Goal: Information Seeking & Learning: Learn about a topic

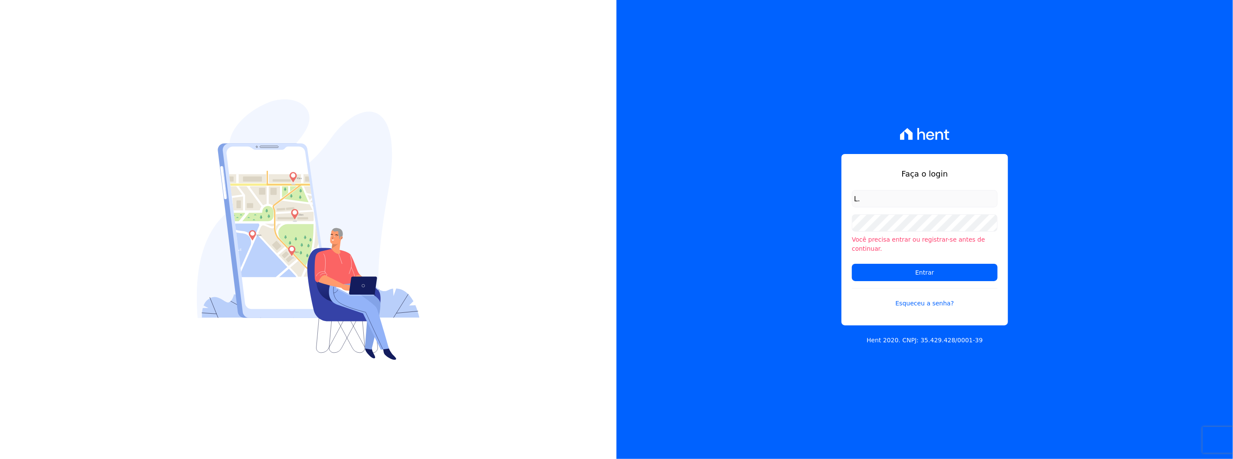
type input "l.jardim@lbacapital.com.br"
click at [852, 264] on input "Entrar" at bounding box center [925, 272] width 146 height 17
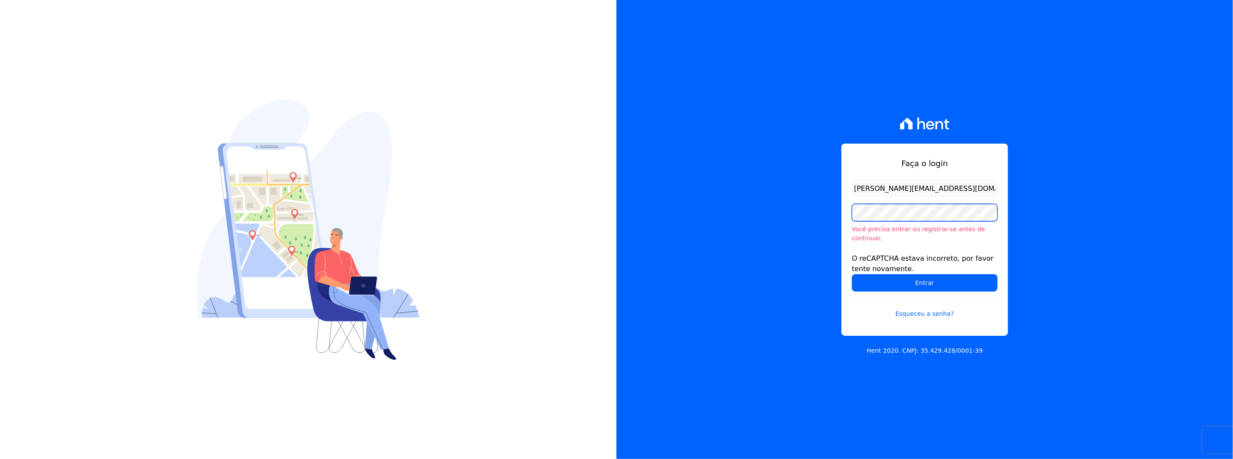
click at [852, 274] on input "Entrar" at bounding box center [925, 282] width 146 height 17
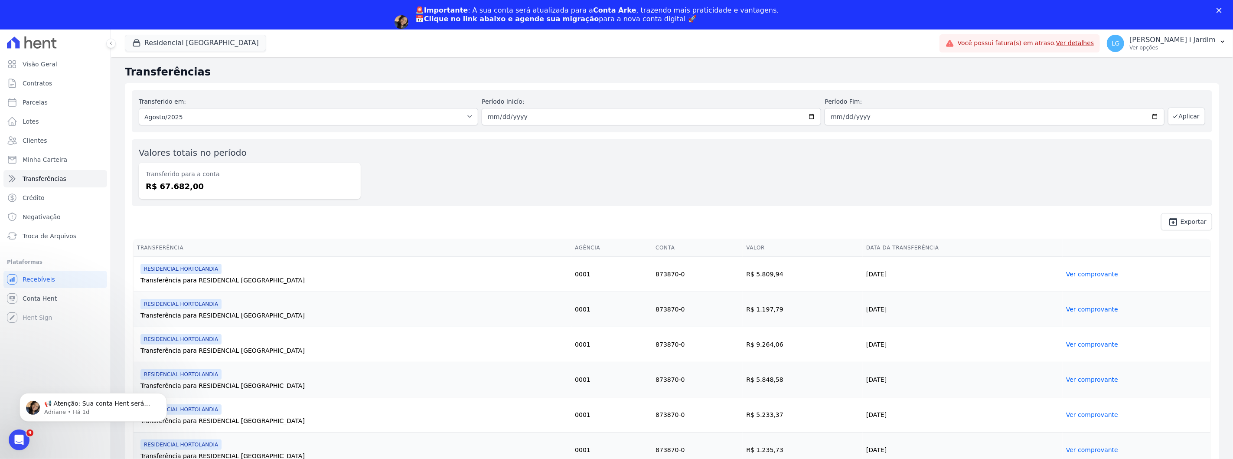
click at [724, 156] on div "Valores totais no período Transferido para a conta R$ 67.682,00" at bounding box center [672, 172] width 1080 height 67
click at [186, 42] on button "Residencial Hortolandia" at bounding box center [195, 43] width 141 height 16
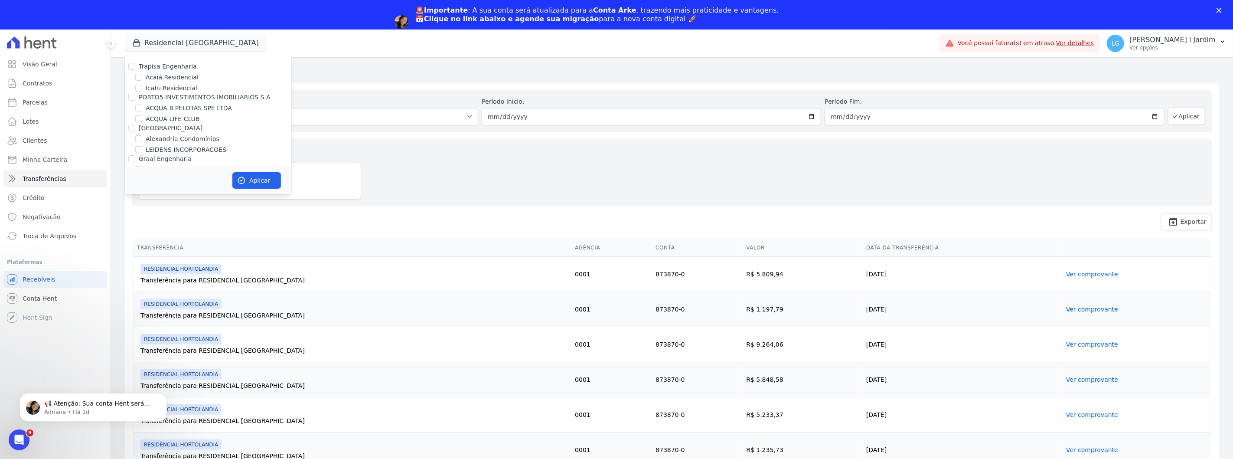
click at [161, 129] on label "[GEOGRAPHIC_DATA]" at bounding box center [171, 127] width 64 height 7
click at [135, 129] on input "[GEOGRAPHIC_DATA]" at bounding box center [131, 127] width 7 height 7
checkbox input "true"
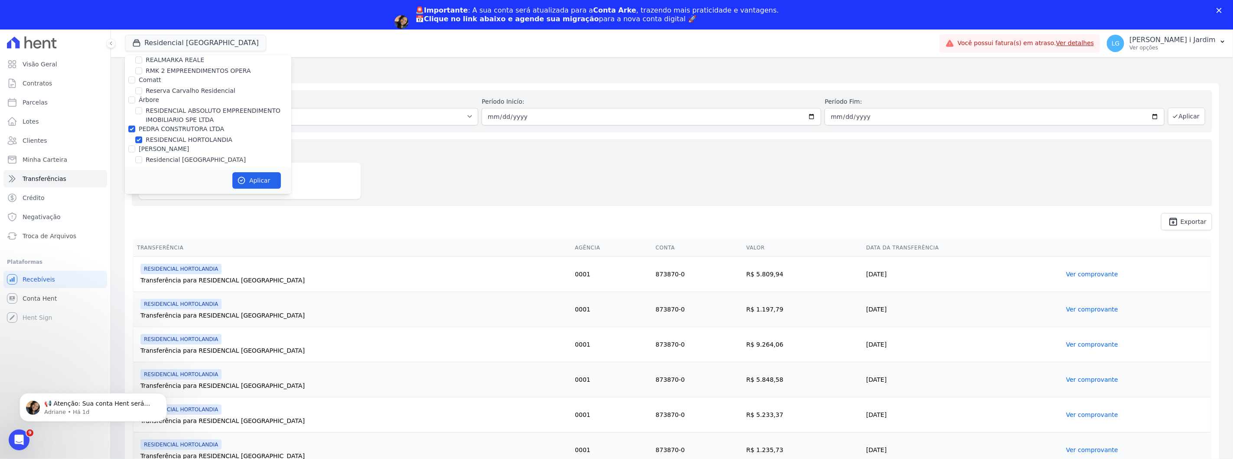
scroll to position [1926, 0]
click at [146, 143] on label "PEDRA CONSTRUTORA LTDA" at bounding box center [181, 146] width 85 height 7
click at [135, 143] on input "PEDRA CONSTRUTORA LTDA" at bounding box center [131, 146] width 7 height 7
checkbox input "false"
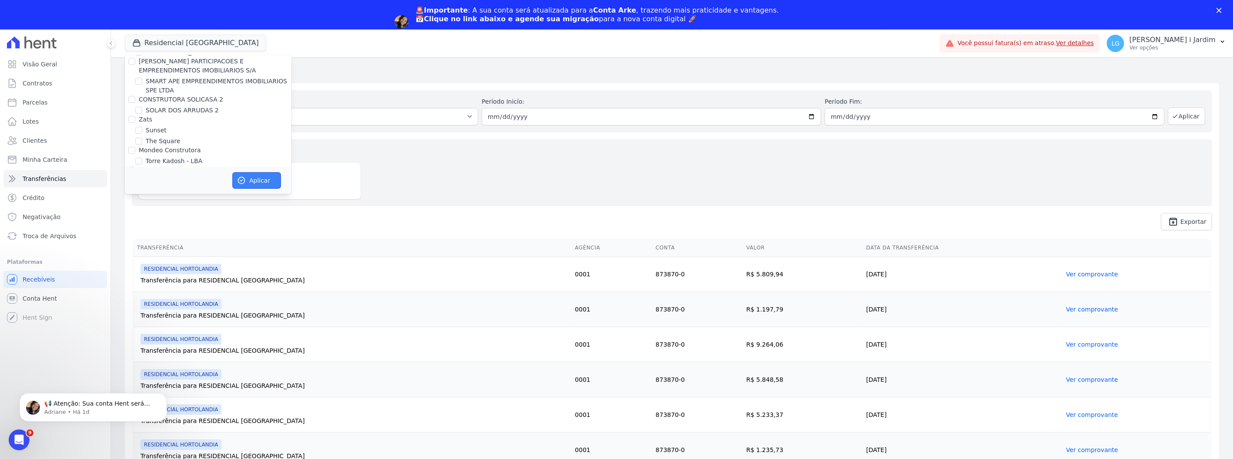
click at [254, 176] on button "Aplicar" at bounding box center [256, 180] width 49 height 16
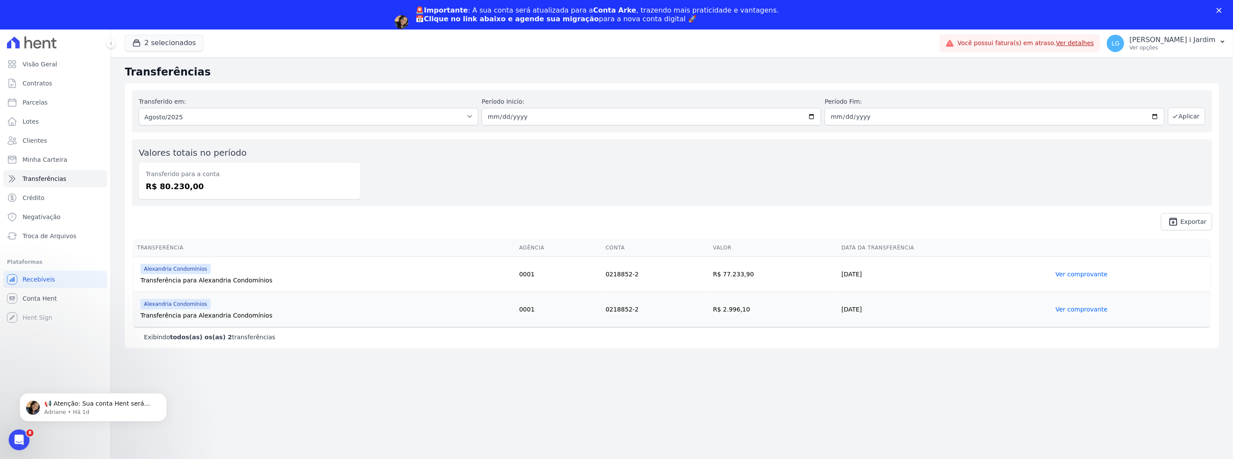
scroll to position [0, 0]
drag, startPoint x: 758, startPoint y: 311, endPoint x: 716, endPoint y: 319, distance: 43.5
click at [716, 319] on td "R$ 2.996,10" at bounding box center [773, 308] width 128 height 35
click at [59, 101] on link "Parcelas" at bounding box center [55, 102] width 104 height 17
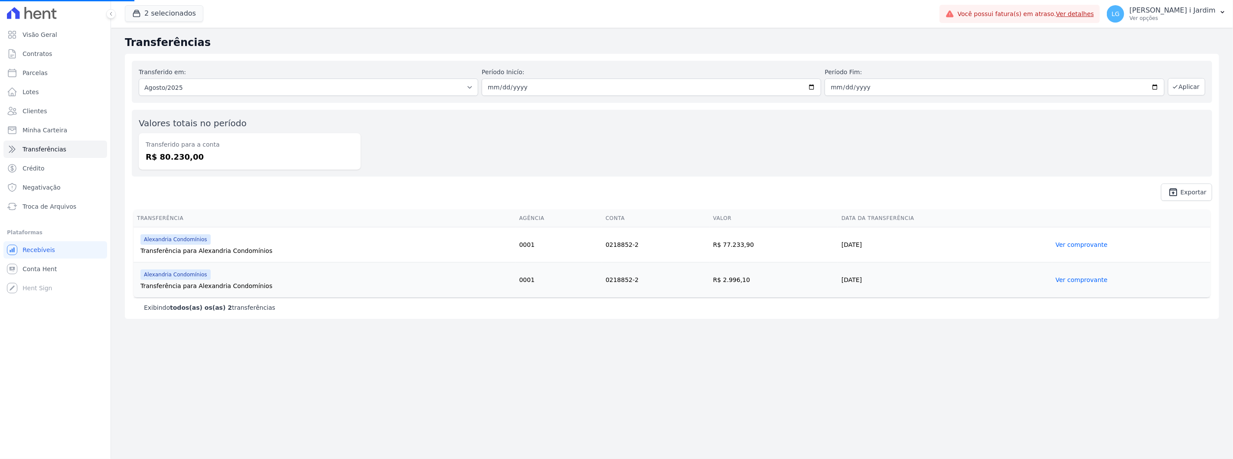
select select
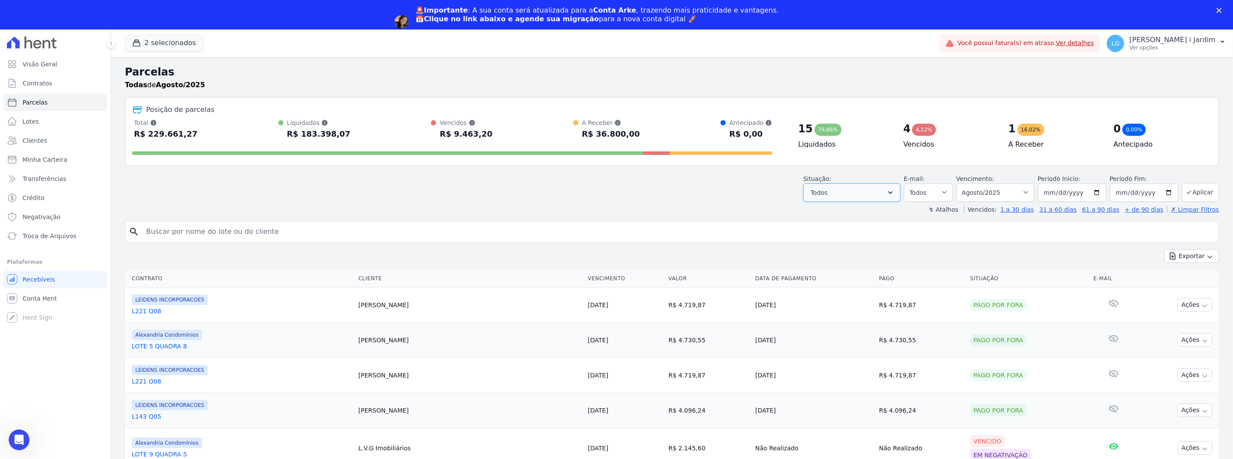
click at [846, 197] on button "Todos" at bounding box center [851, 192] width 97 height 18
click at [844, 214] on label "Selecionar todos" at bounding box center [845, 214] width 51 height 7
click at [817, 214] on input "Selecionar todos" at bounding box center [813, 214] width 7 height 7
checkbox input "false"
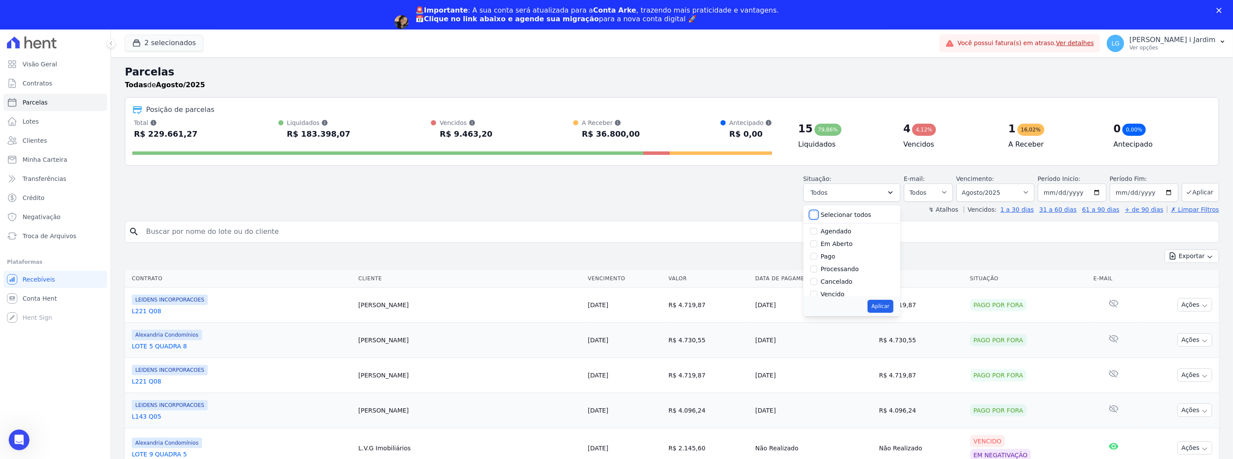
checkbox input "false"
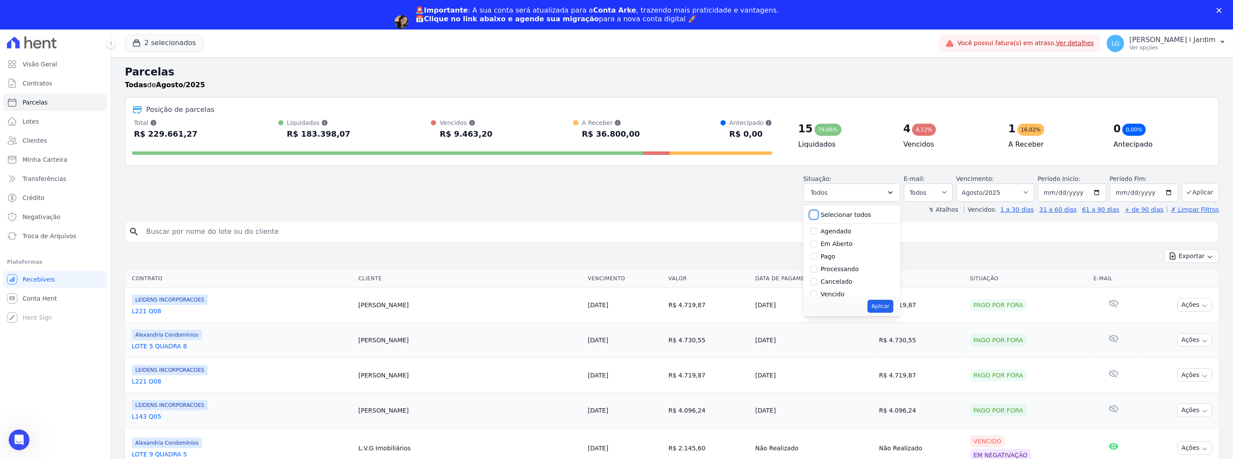
checkbox input "false"
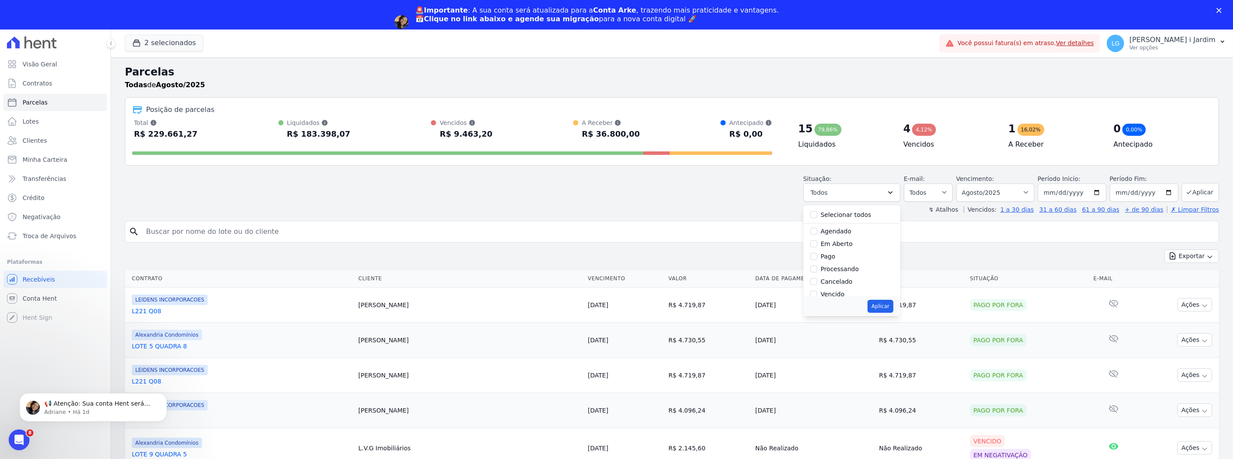
drag, startPoint x: 843, startPoint y: 246, endPoint x: 851, endPoint y: 264, distance: 20.0
click at [843, 246] on label "Em Aberto" at bounding box center [836, 243] width 32 height 7
click at [817, 246] on input "Em Aberto" at bounding box center [813, 243] width 7 height 7
checkbox input "true"
click at [885, 306] on button "Aplicar" at bounding box center [880, 305] width 26 height 13
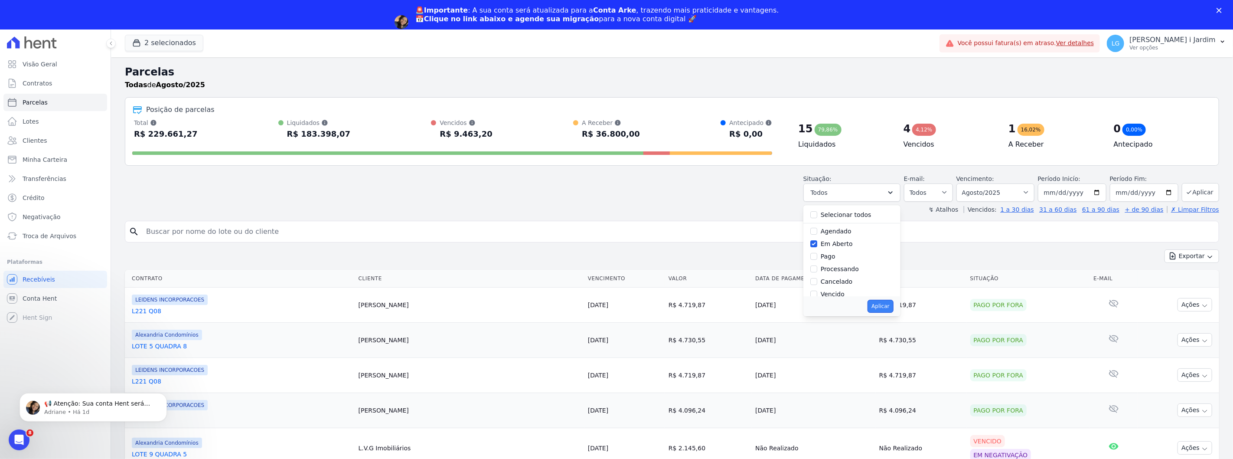
select select "pending"
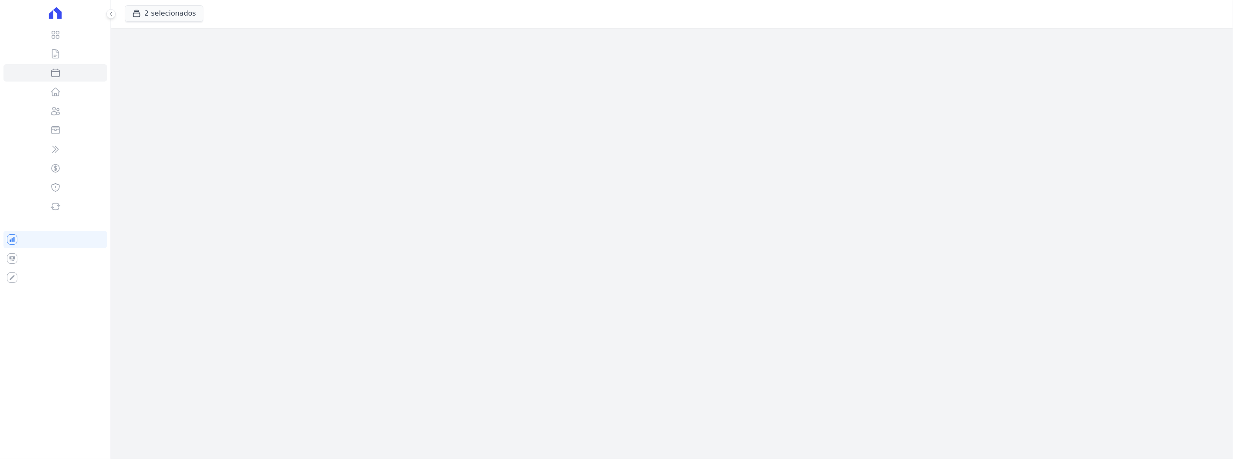
select select
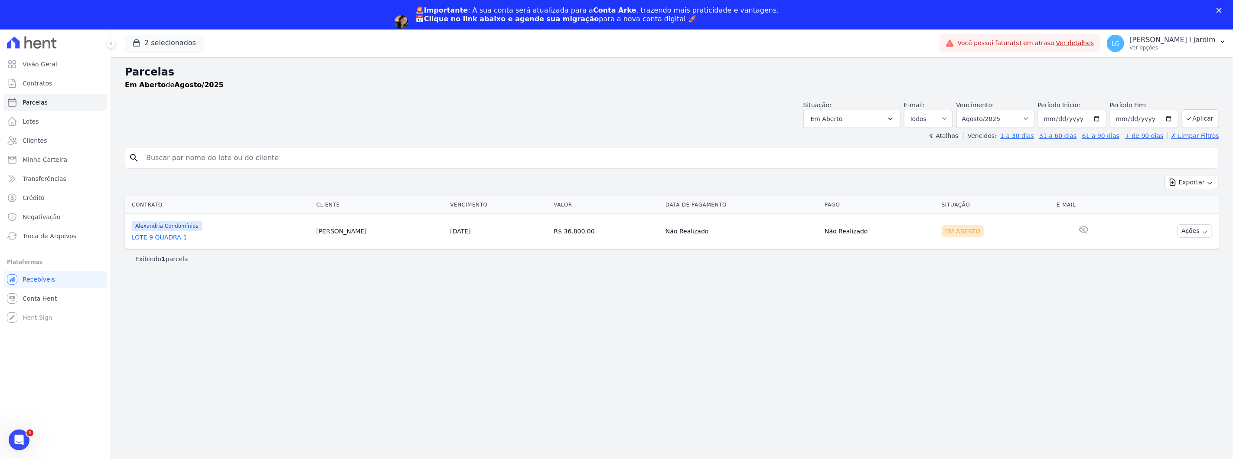
drag, startPoint x: 597, startPoint y: 228, endPoint x: 530, endPoint y: 221, distance: 67.5
click at [530, 221] on tr "Alexandria Condomínios LOTE 9 QUADRA 1 Nilson Ferreira 30/08/2025 R$ 36.800,00 …" at bounding box center [672, 230] width 1094 height 35
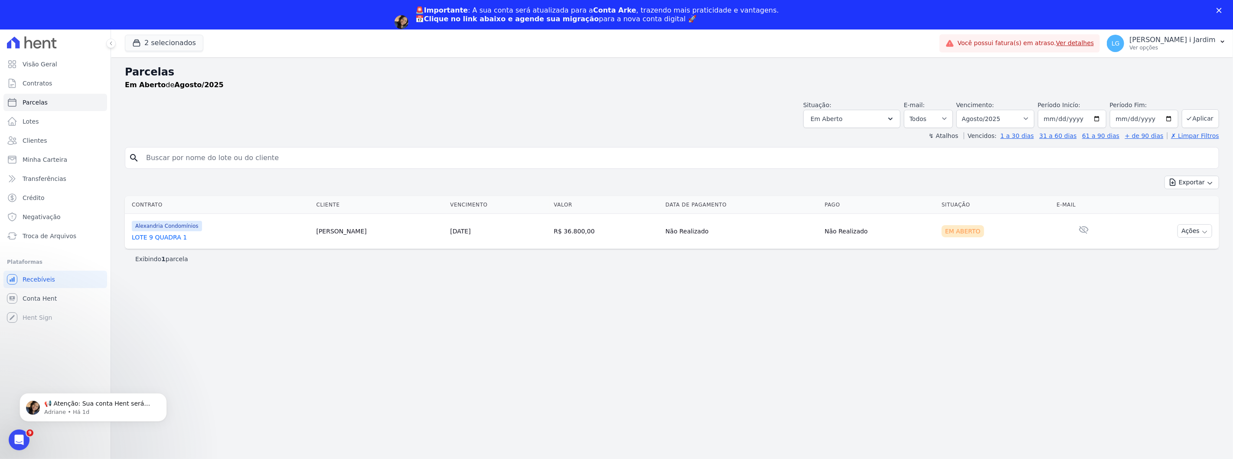
click at [163, 238] on link "LOTE 9 QUADRA 1" at bounding box center [221, 237] width 178 height 9
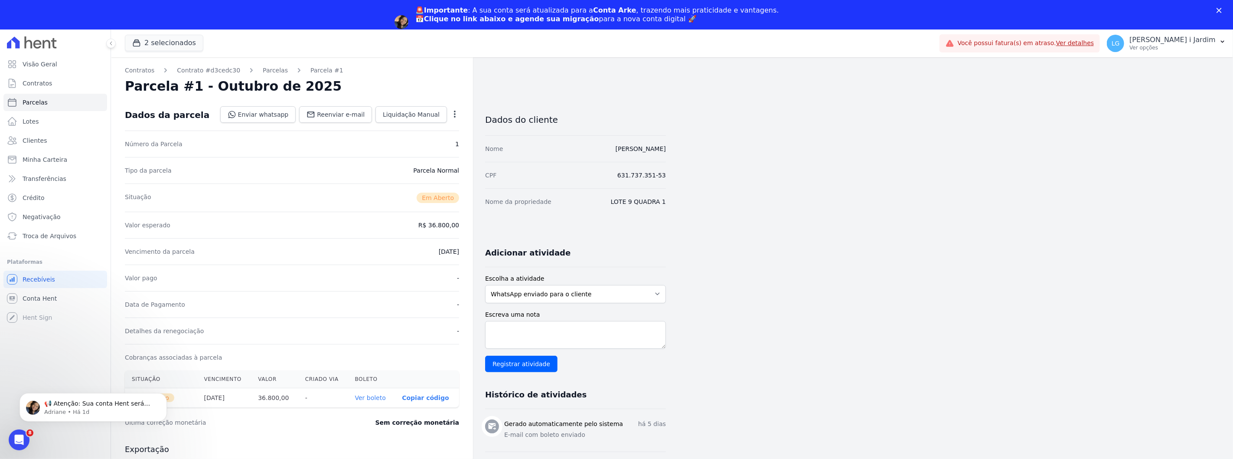
drag, startPoint x: 460, startPoint y: 256, endPoint x: 423, endPoint y: 251, distance: 37.1
click at [424, 251] on div "Contratos Contrato #d3cedc30 Parcelas Parcela #1 Parcela #1 - Outubro de 2025 D…" at bounding box center [292, 352] width 362 height 591
click at [64, 106] on link "Parcelas" at bounding box center [55, 102] width 104 height 17
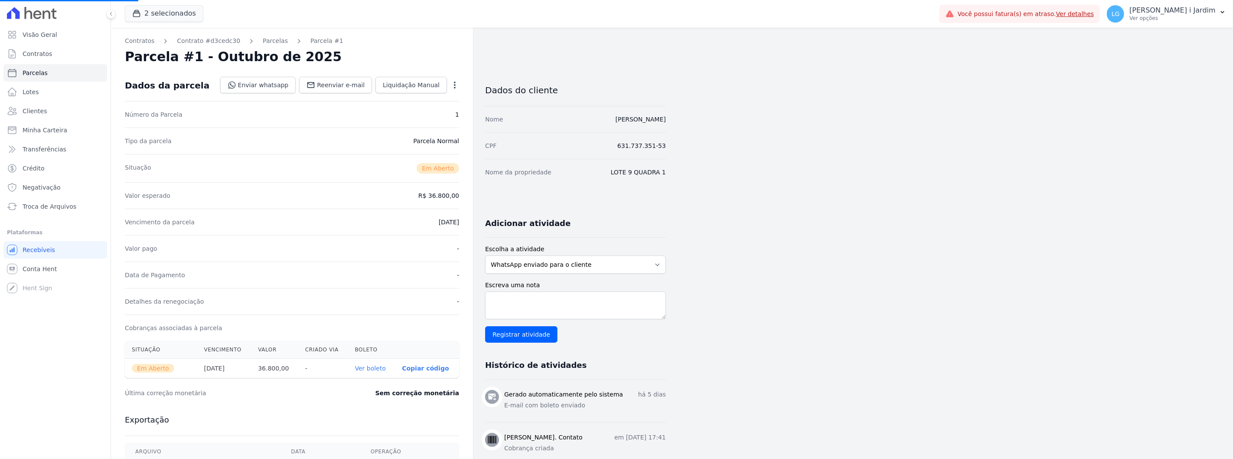
select select
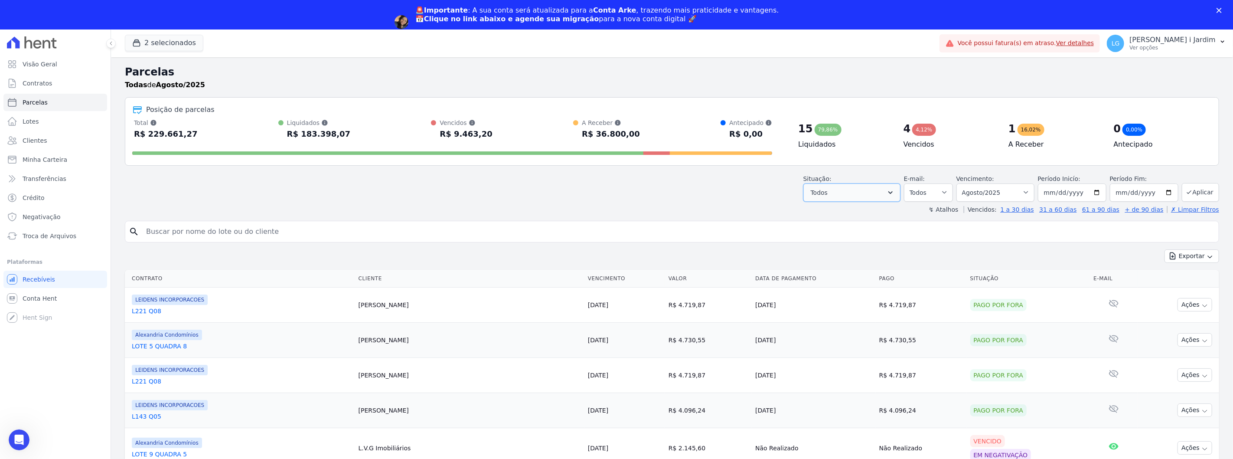
click at [857, 195] on button "Todos" at bounding box center [851, 192] width 97 height 18
click at [853, 213] on label "Selecionar todos" at bounding box center [845, 214] width 51 height 7
click at [817, 213] on input "Selecionar todos" at bounding box center [813, 214] width 7 height 7
checkbox input "false"
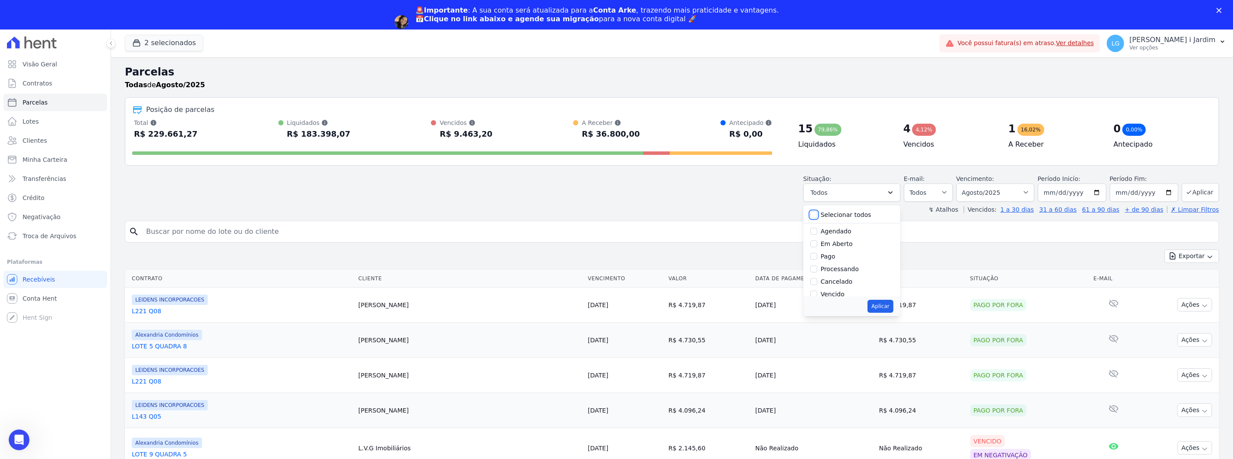
checkbox input "false"
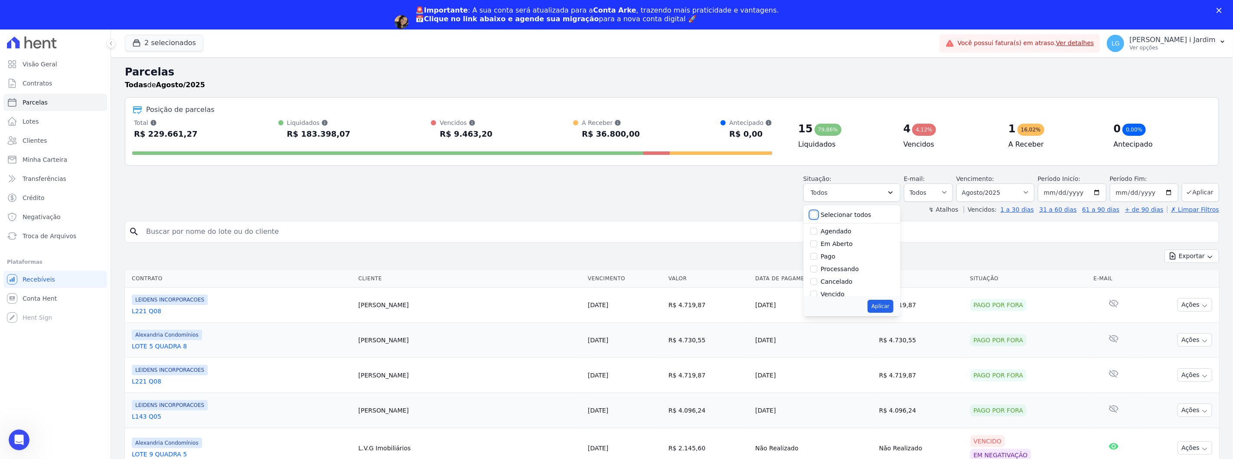
checkbox input "false"
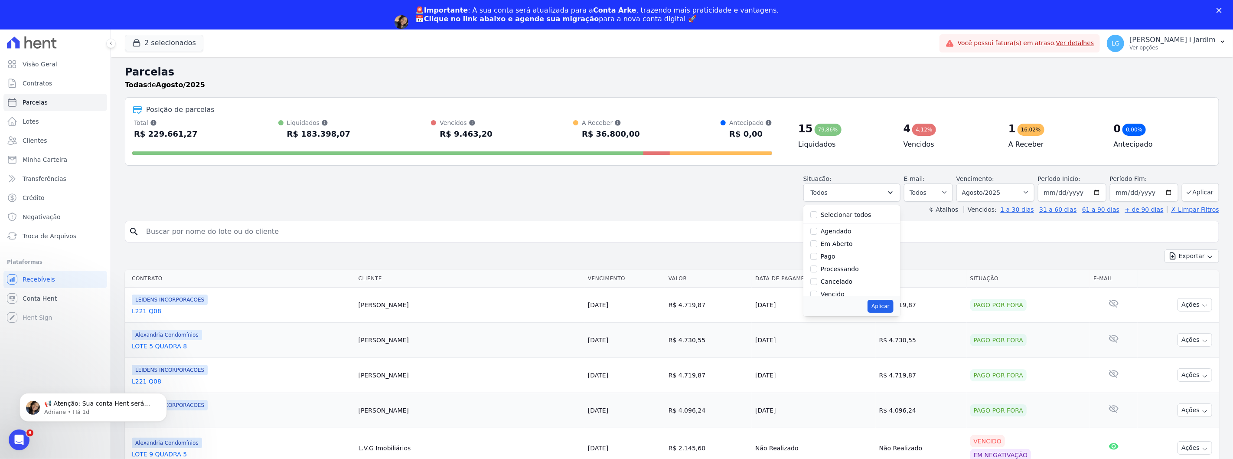
click at [842, 241] on label "Em Aberto" at bounding box center [836, 243] width 32 height 7
click at [817, 241] on input "Em Aberto" at bounding box center [813, 243] width 7 height 7
checkbox input "true"
click at [834, 256] on label "Pago" at bounding box center [827, 256] width 15 height 7
click at [817, 256] on input "Pago" at bounding box center [813, 256] width 7 height 7
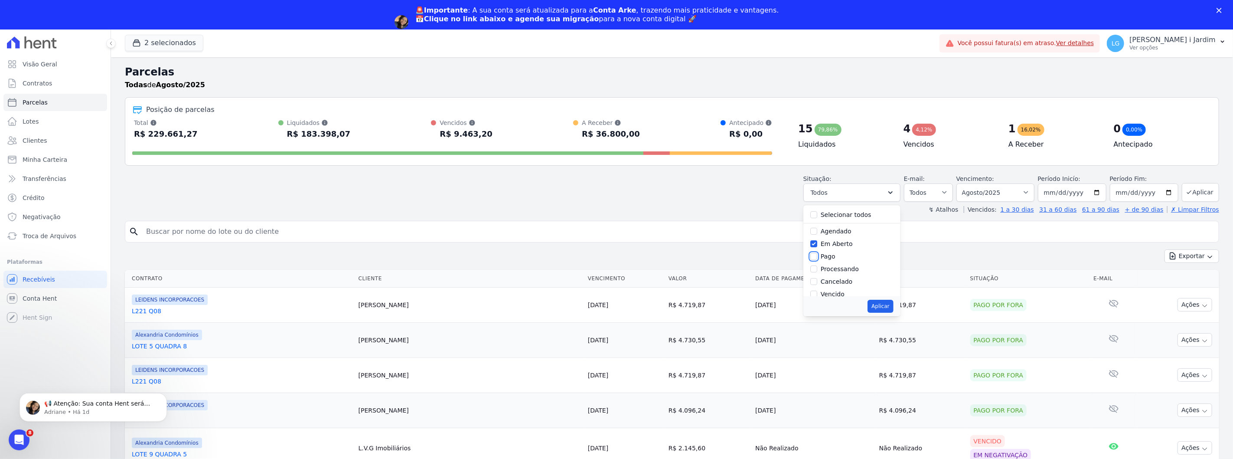
checkbox input "true"
click at [838, 244] on label "Vencido" at bounding box center [832, 245] width 24 height 7
click at [817, 244] on input "Vencido" at bounding box center [813, 245] width 7 height 7
checkbox input "true"
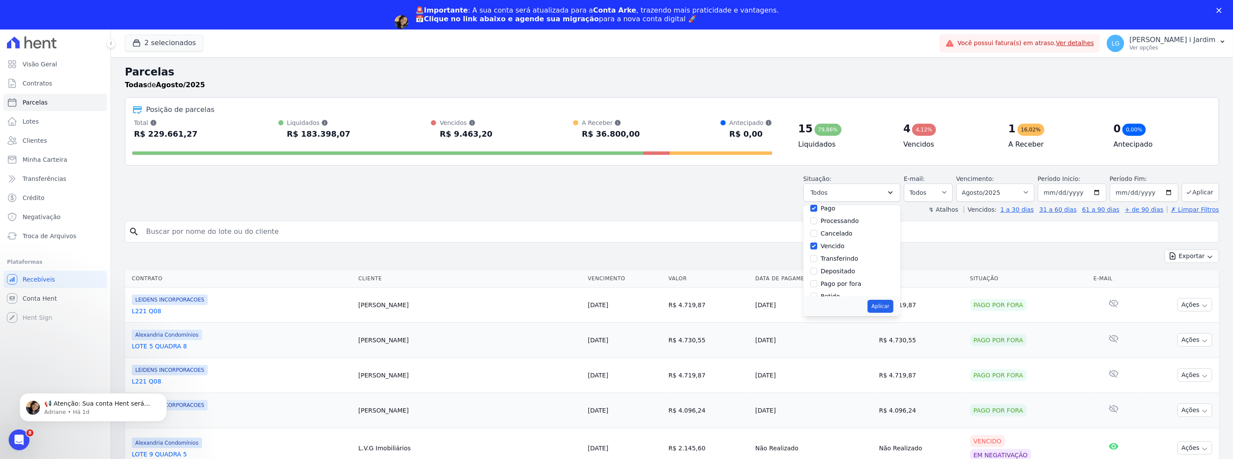
click at [839, 282] on label "Pago por fora" at bounding box center [840, 283] width 41 height 7
click at [817, 282] on input "Pago por fora" at bounding box center [813, 283] width 7 height 7
checkbox input "true"
click at [893, 308] on button "Aplicar" at bounding box center [880, 305] width 26 height 13
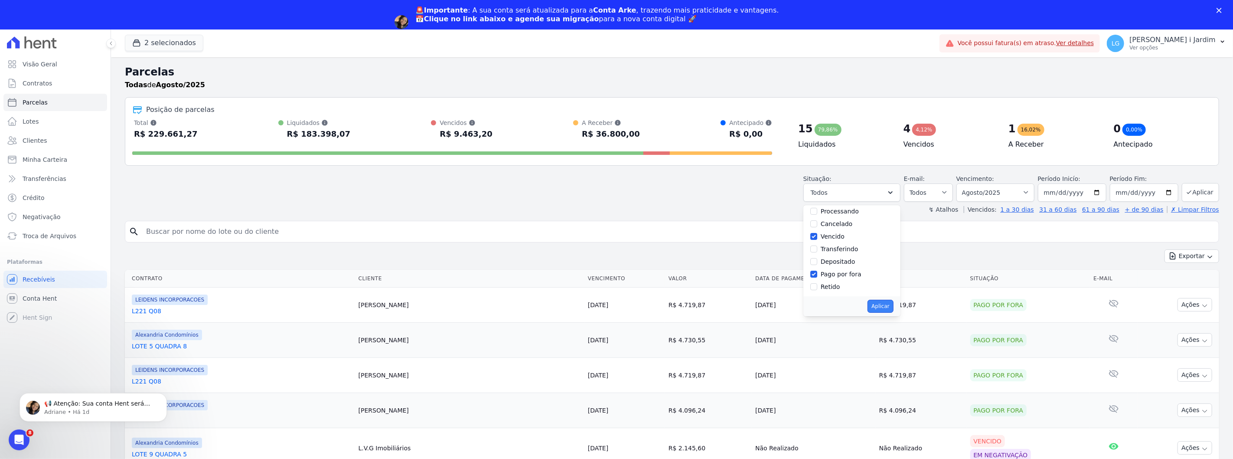
select select "pending"
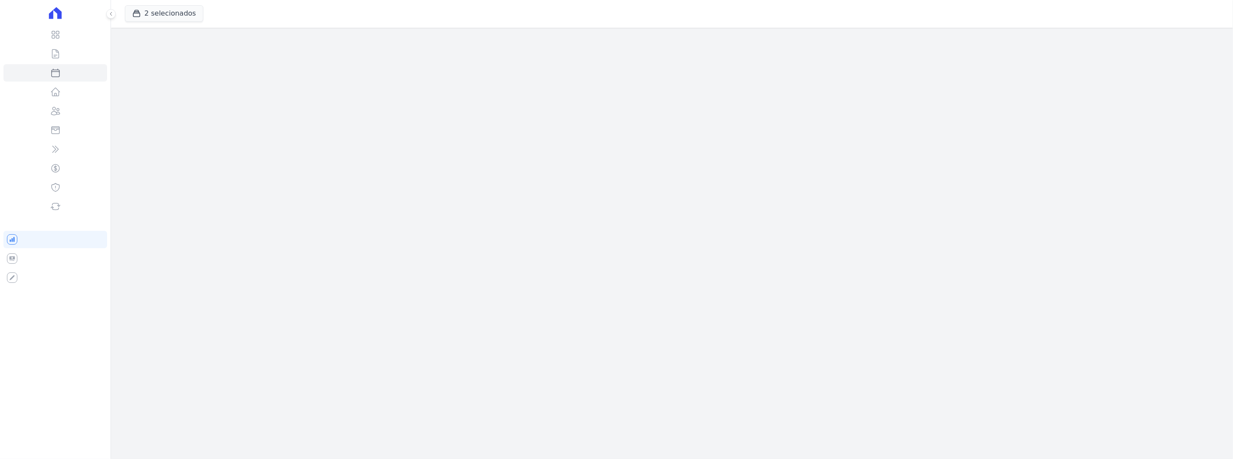
select select
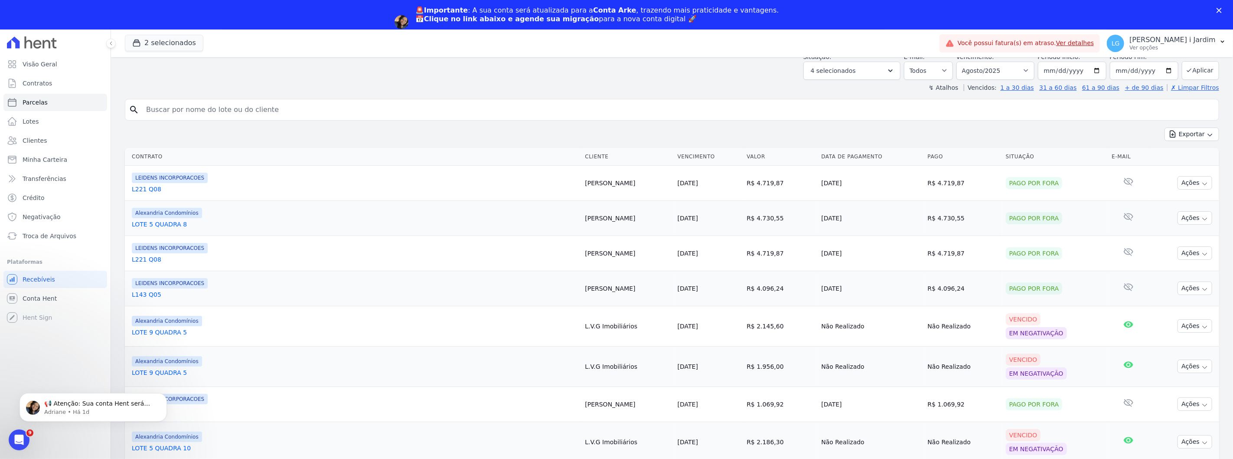
scroll to position [96, 0]
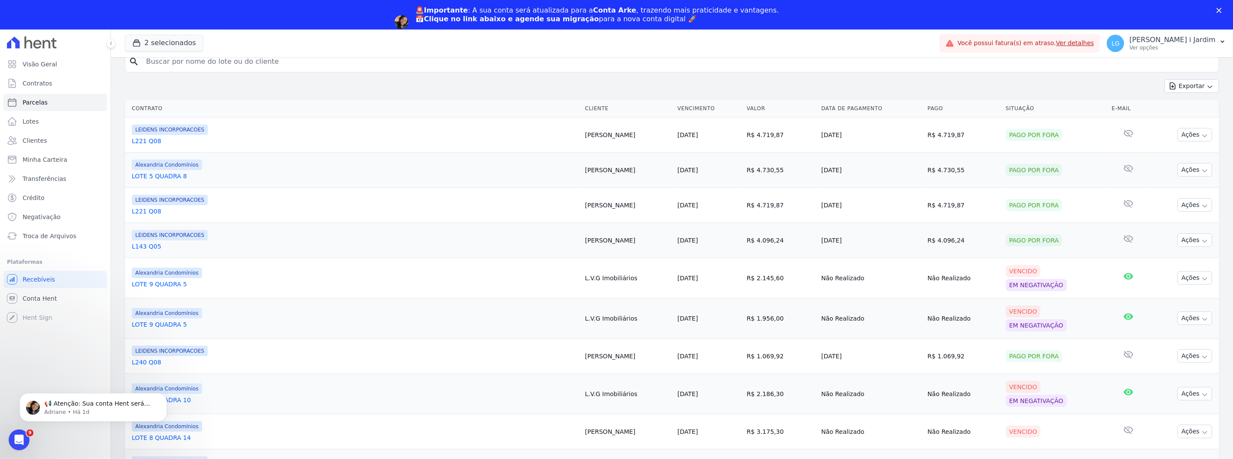
drag, startPoint x: 559, startPoint y: 243, endPoint x: 509, endPoint y: 153, distance: 102.8
click at [509, 153] on tbody "LEIDENS INCORPORACOES L221 Q08 Alisson Leal 20/01/2025 R$ 4.719,87 19/08/2025 R…" at bounding box center [672, 447] width 1094 height 661
drag, startPoint x: 584, startPoint y: 66, endPoint x: 588, endPoint y: 78, distance: 13.0
click at [584, 66] on input "search" at bounding box center [678, 61] width 1074 height 17
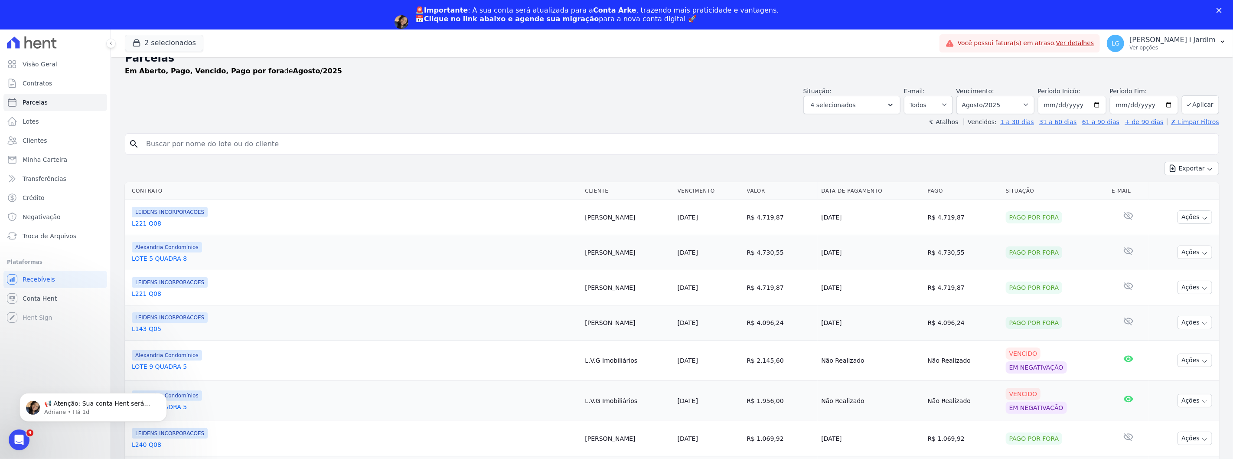
scroll to position [0, 0]
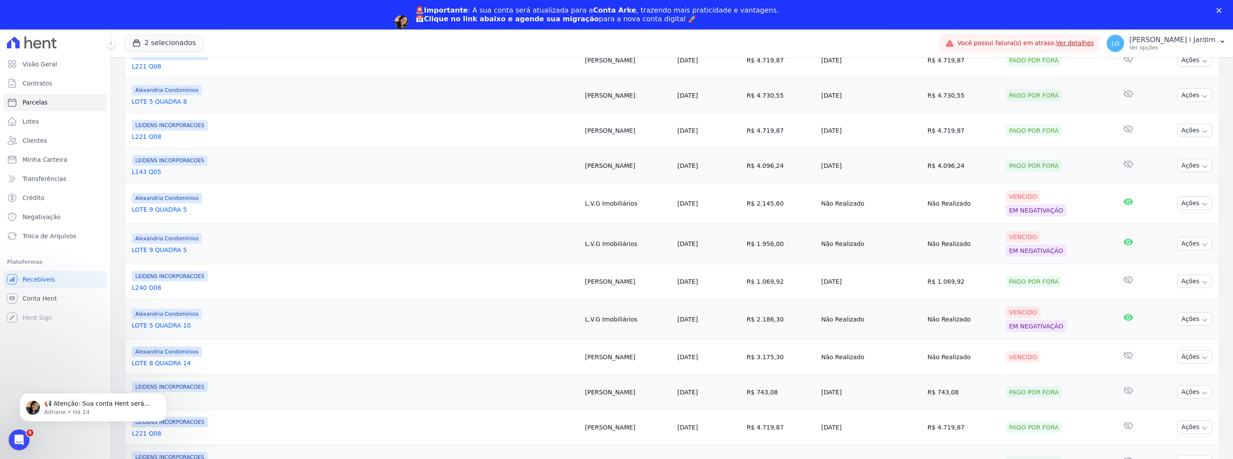
scroll to position [192, 0]
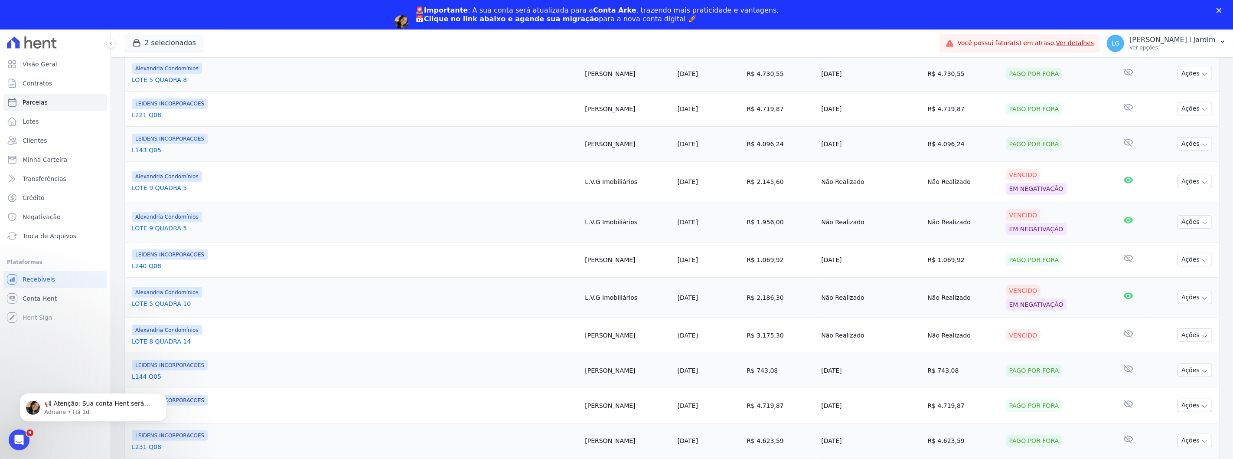
drag, startPoint x: 777, startPoint y: 152, endPoint x: 790, endPoint y: 400, distance: 248.7
click at [790, 400] on tbody "LEIDENS INCORPORACOES L221 Q08 Alisson Leal 20/01/2025 R$ 4.719,87 19/08/2025 R…" at bounding box center [672, 351] width 1094 height 661
click at [817, 419] on td "[DATE]" at bounding box center [870, 404] width 106 height 35
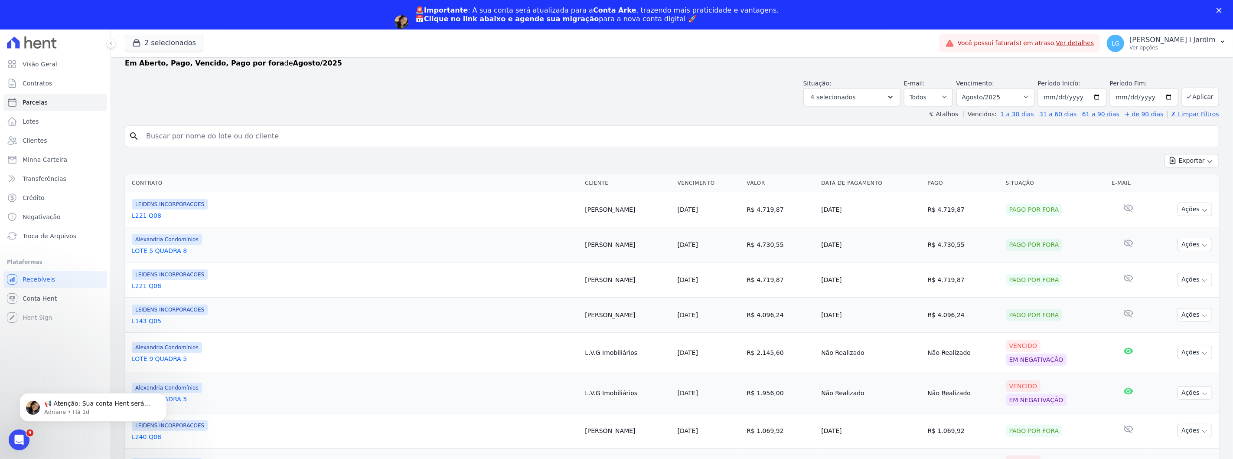
scroll to position [0, 0]
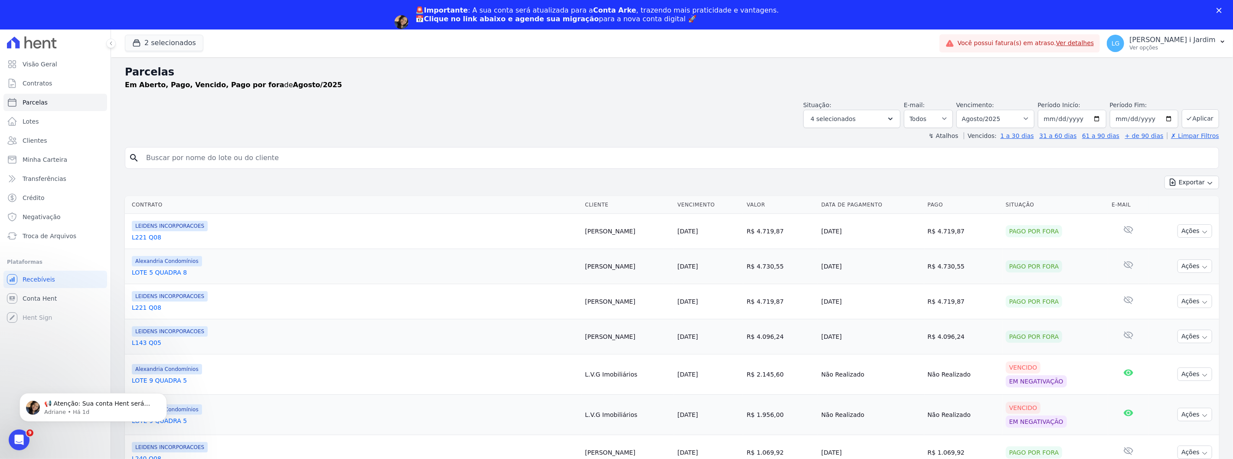
click at [734, 161] on input "search" at bounding box center [678, 157] width 1074 height 17
click at [880, 111] on button "4 selecionados" at bounding box center [851, 119] width 97 height 18
click at [848, 138] on label "Selecionar todos" at bounding box center [845, 140] width 51 height 7
click at [817, 138] on input "Selecionar todos" at bounding box center [813, 140] width 7 height 7
checkbox input "true"
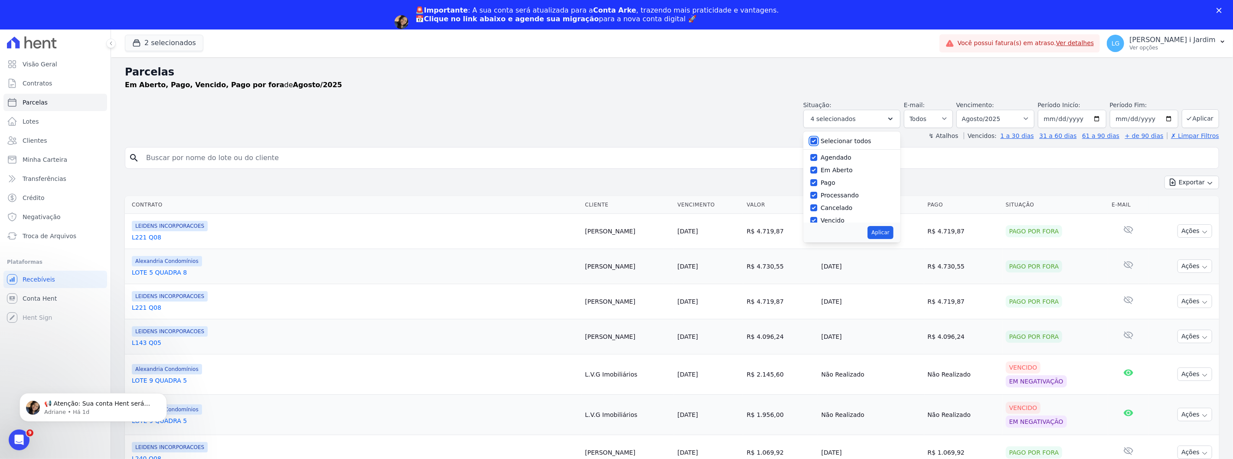
checkbox input "true"
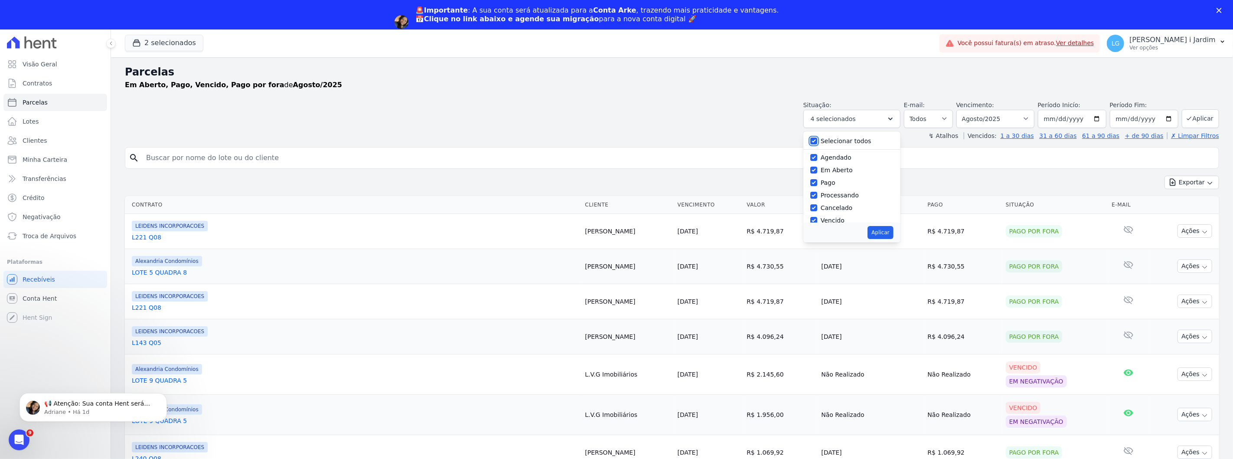
checkbox input "true"
click at [848, 138] on label "Selecionar todos" at bounding box center [845, 140] width 51 height 7
click at [817, 138] on input "Selecionar todos" at bounding box center [813, 140] width 7 height 7
checkbox input "false"
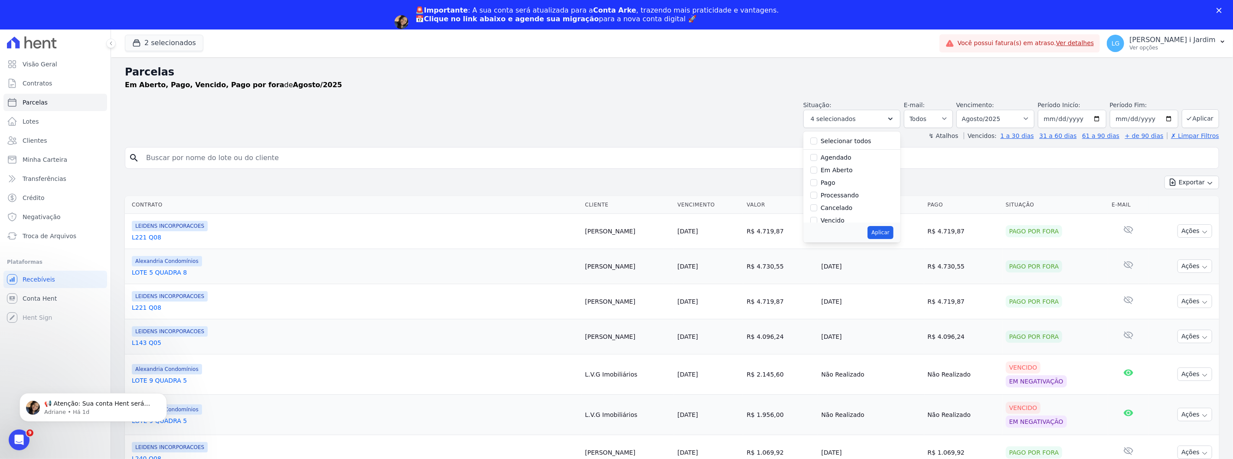
checkbox input "false"
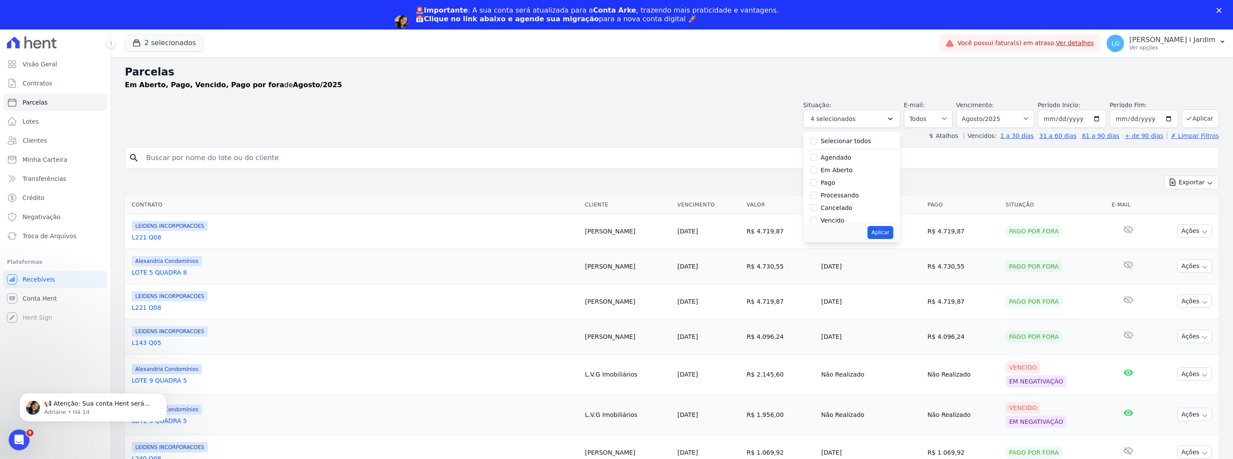
checkbox input "false"
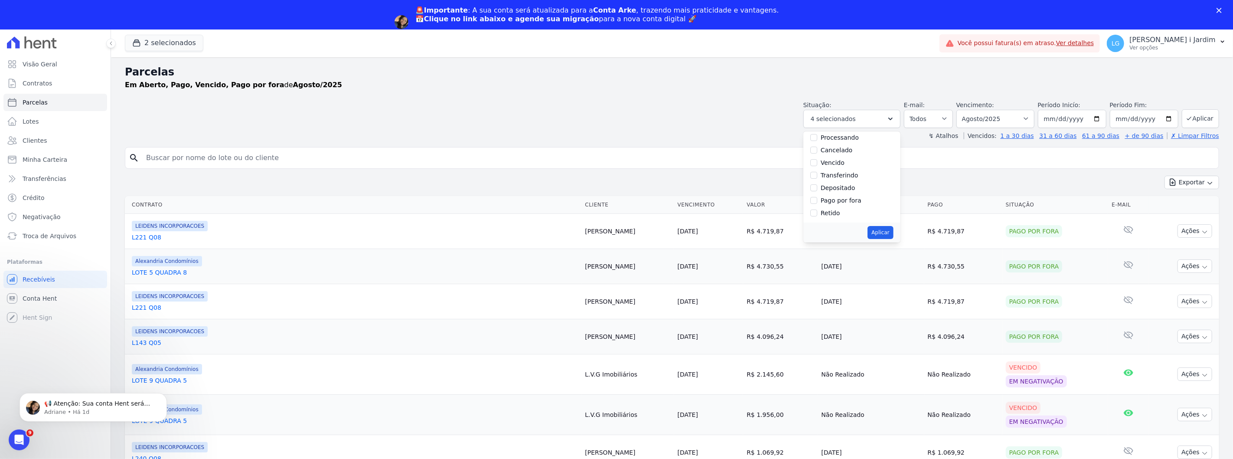
click at [843, 198] on label "Pago por fora" at bounding box center [840, 200] width 41 height 7
click at [817, 198] on input "Pago por fora" at bounding box center [813, 200] width 7 height 7
checkbox input "true"
click at [883, 227] on button "Aplicar" at bounding box center [880, 232] width 26 height 13
select select "paid_externally"
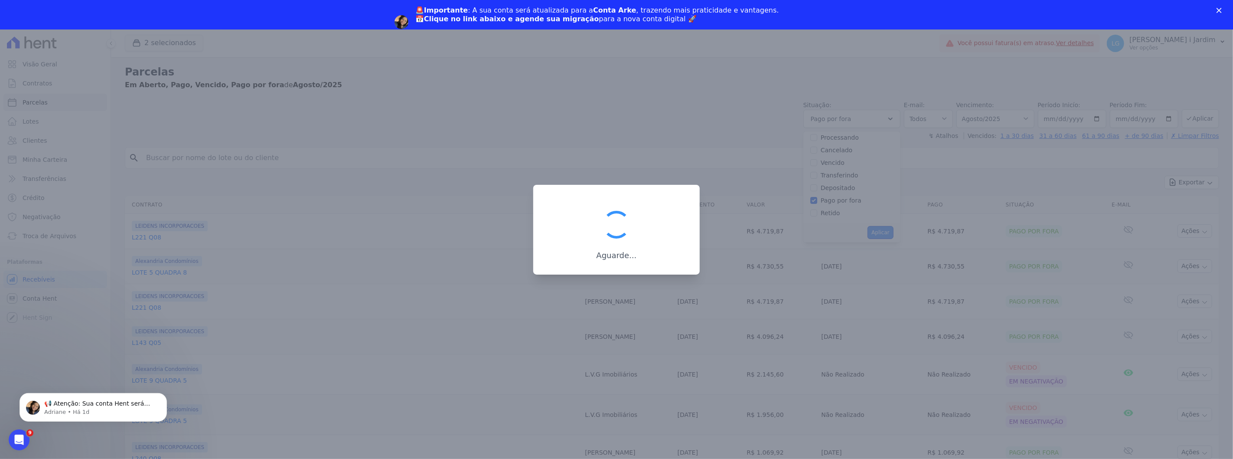
scroll to position [46, 0]
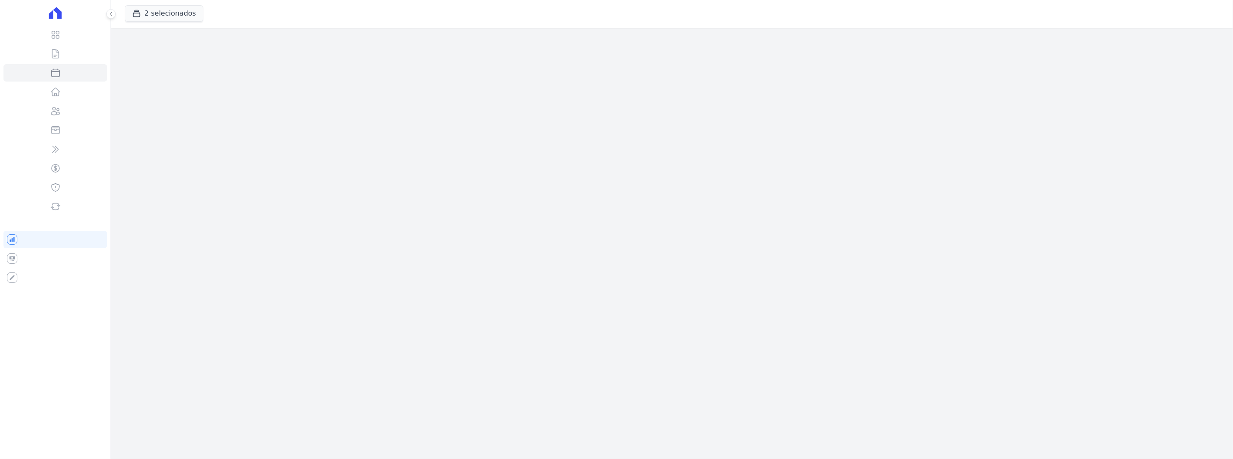
select select
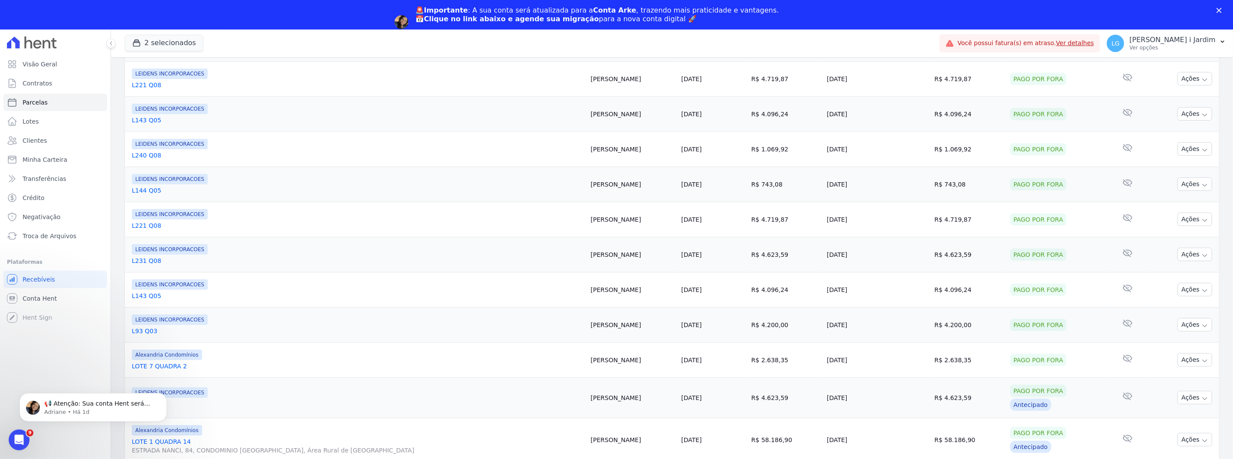
click at [164, 366] on link "LOTE 7 QUADRA 2" at bounding box center [358, 365] width 452 height 9
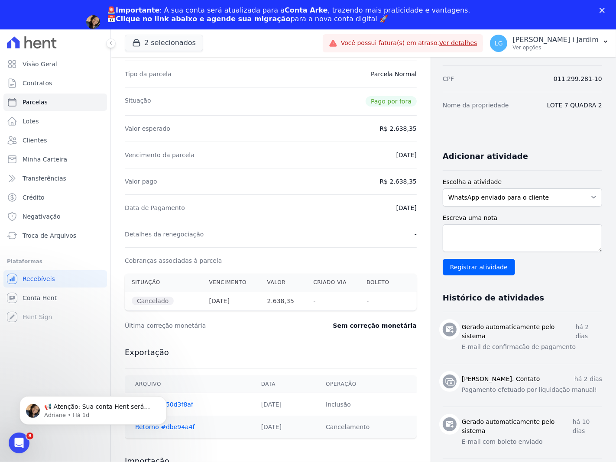
scroll to position [144, 0]
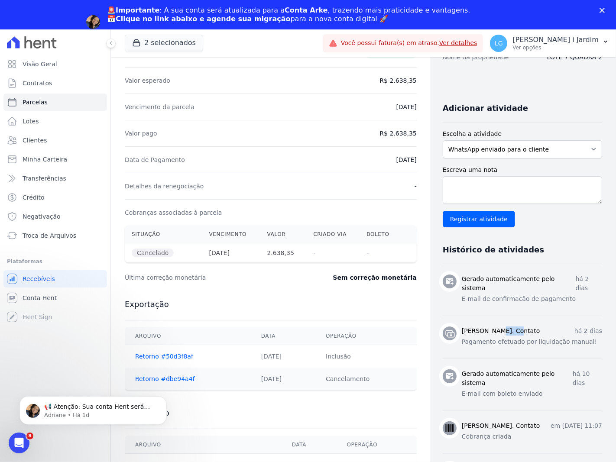
drag, startPoint x: 459, startPoint y: 321, endPoint x: 472, endPoint y: 322, distance: 13.9
click at [472, 327] on h3 "Carla. Contato" at bounding box center [501, 331] width 78 height 9
drag, startPoint x: 577, startPoint y: 338, endPoint x: 507, endPoint y: 353, distance: 71.7
click at [549, 338] on div "Carla. Contato há 2 dias Pagamento efetuado por liquidação manual!" at bounding box center [532, 338] width 140 height 22
click at [486, 343] on li "Carla. Contato há 2 dias Pagamento efetuado por liquidação manual!" at bounding box center [522, 337] width 159 height 43
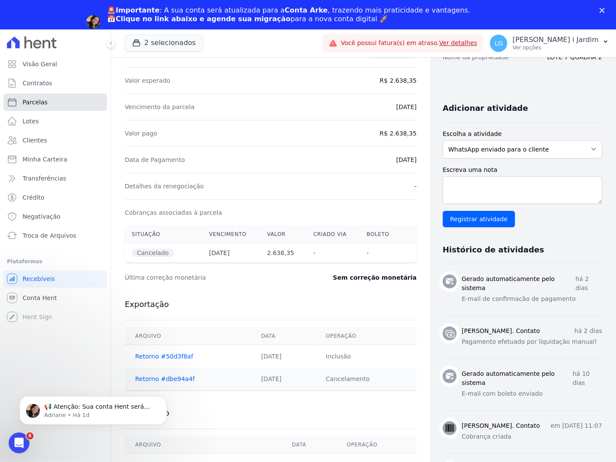
click at [87, 102] on link "Parcelas" at bounding box center [55, 102] width 104 height 17
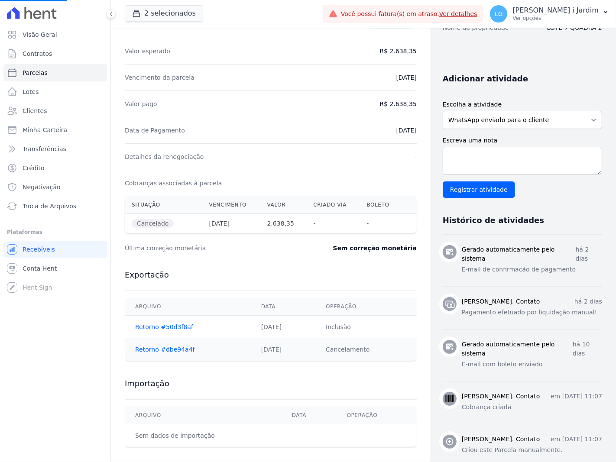
select select
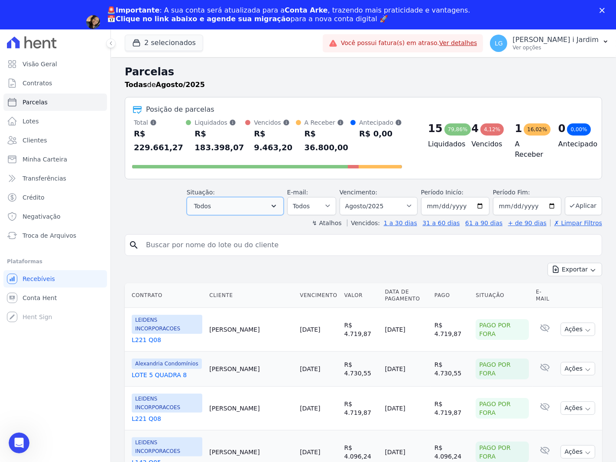
click at [268, 204] on button "Todos" at bounding box center [235, 206] width 97 height 18
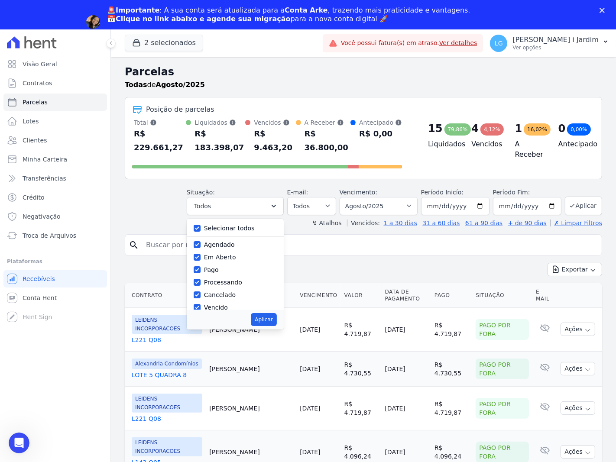
click at [241, 225] on label "Selecionar todos" at bounding box center [229, 228] width 51 height 7
click at [201, 225] on input "Selecionar todos" at bounding box center [197, 228] width 7 height 7
checkbox input "false"
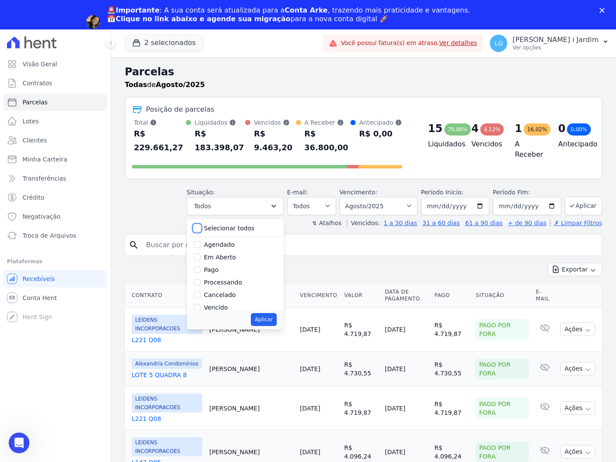
checkbox input "false"
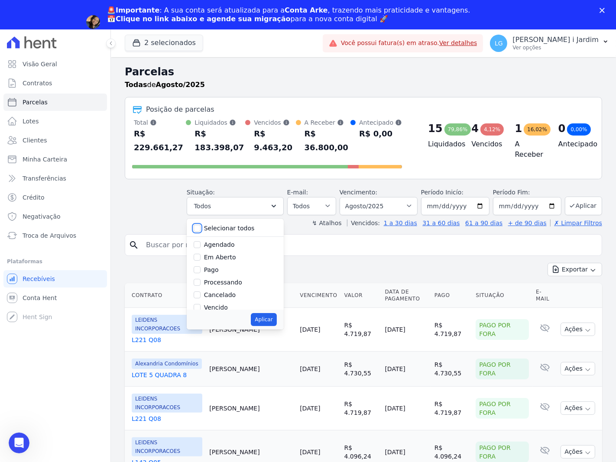
checkbox input "false"
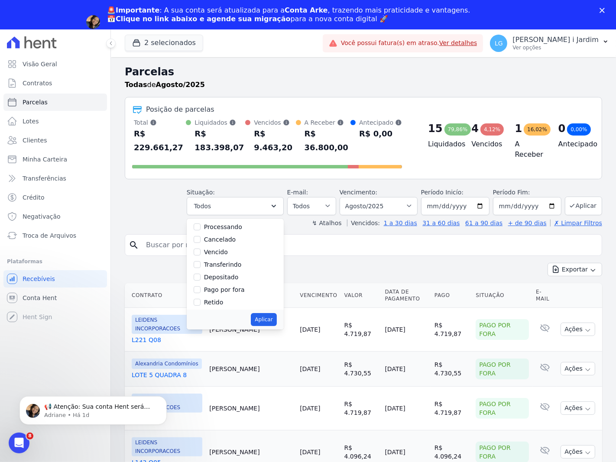
scroll to position [58, 0]
click at [233, 284] on label "Pago por fora" at bounding box center [224, 287] width 41 height 7
click at [201, 284] on input "Pago por fora" at bounding box center [197, 287] width 7 height 7
checkbox input "true"
click at [261, 310] on div "Aplicar" at bounding box center [235, 320] width 97 height 20
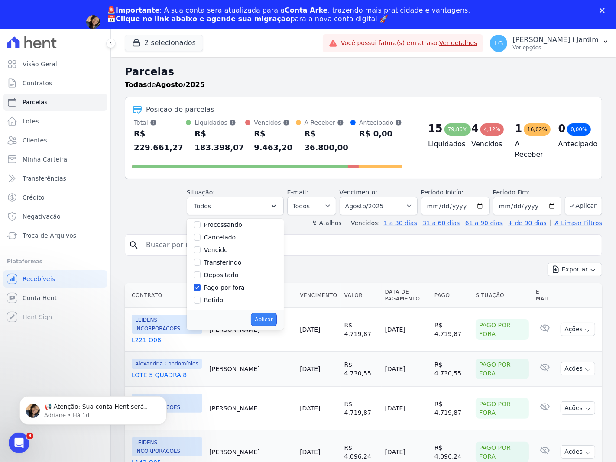
click at [267, 313] on button "Aplicar" at bounding box center [264, 319] width 26 height 13
select select "paid_externally"
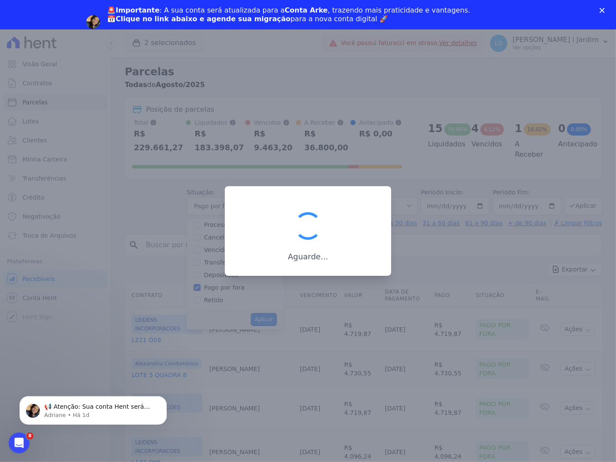
scroll to position [46, 0]
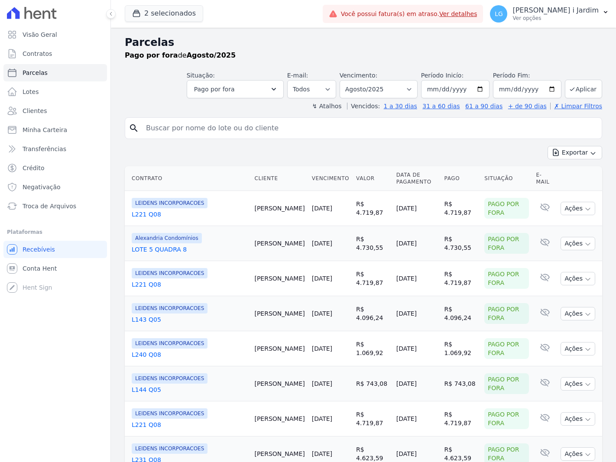
select select
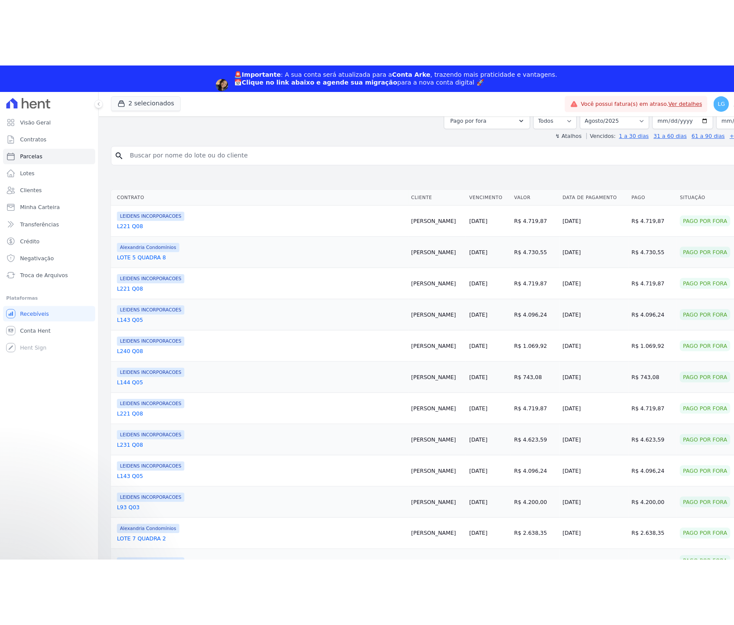
scroll to position [60, 0]
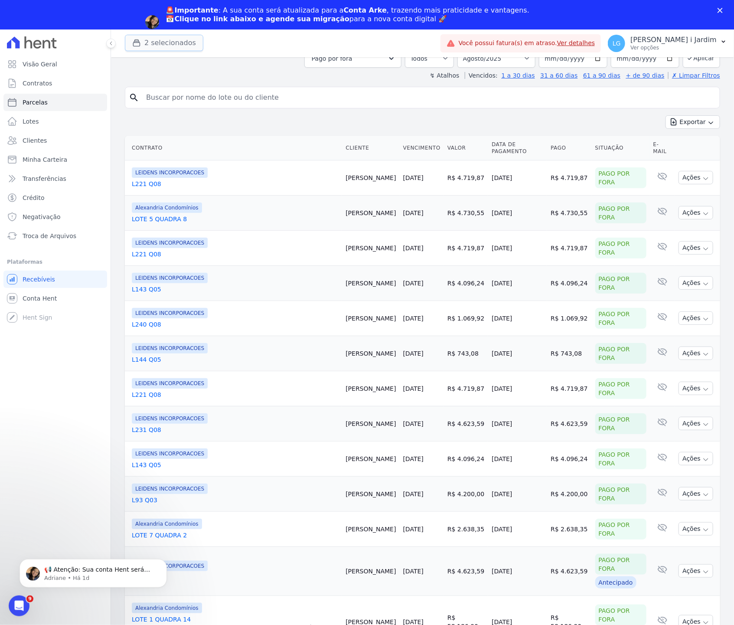
click at [136, 43] on icon "button" at bounding box center [136, 43] width 9 height 9
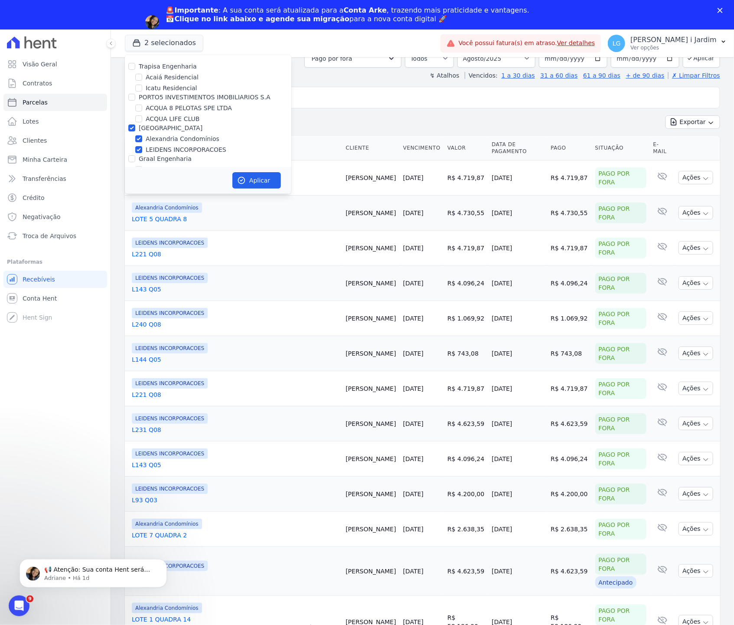
click at [155, 127] on label "[GEOGRAPHIC_DATA]" at bounding box center [171, 127] width 64 height 7
click at [138, 125] on div "[GEOGRAPHIC_DATA]" at bounding box center [208, 128] width 166 height 9
click at [132, 125] on input "[GEOGRAPHIC_DATA]" at bounding box center [131, 127] width 7 height 7
checkbox input "false"
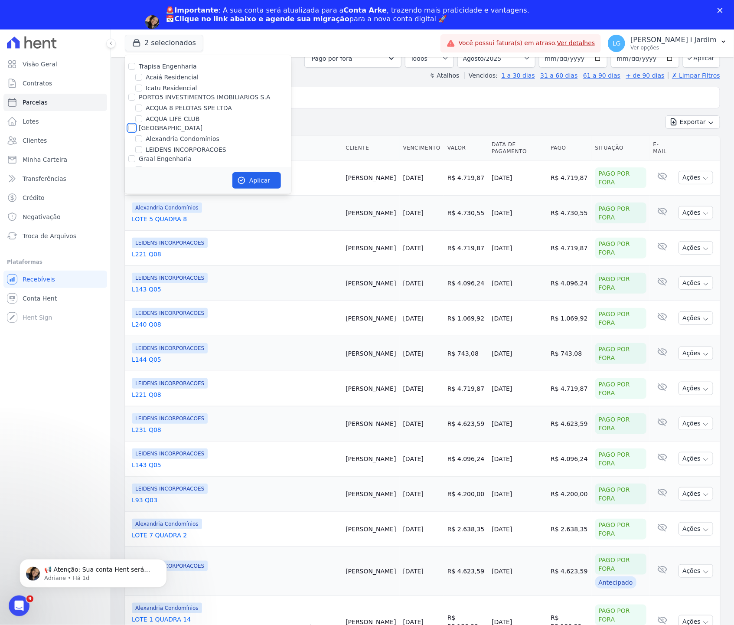
checkbox input "false"
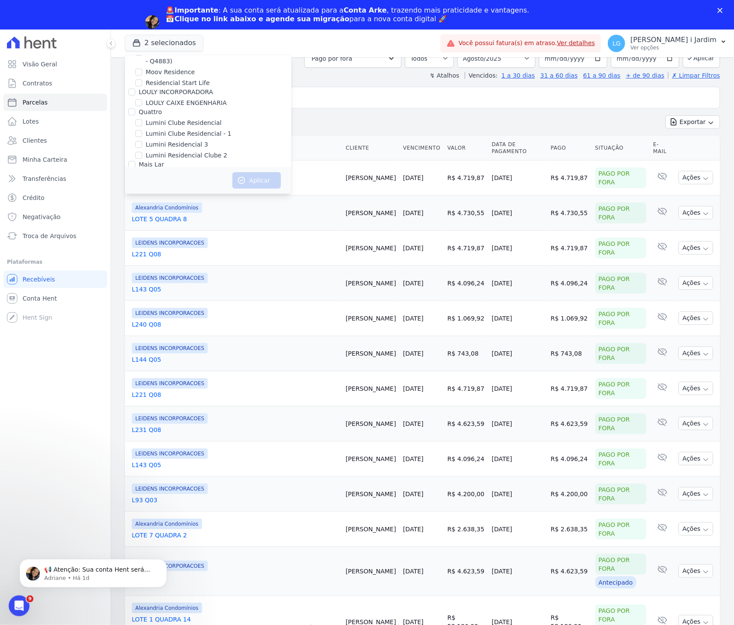
click at [163, 182] on label "Mugango - Viva Iguaçu" at bounding box center [180, 186] width 69 height 9
click at [142, 182] on input "Mugango - Viva Iguaçu" at bounding box center [138, 185] width 7 height 7
checkbox input "true"
click at [267, 173] on button "Aplicar" at bounding box center [256, 180] width 49 height 16
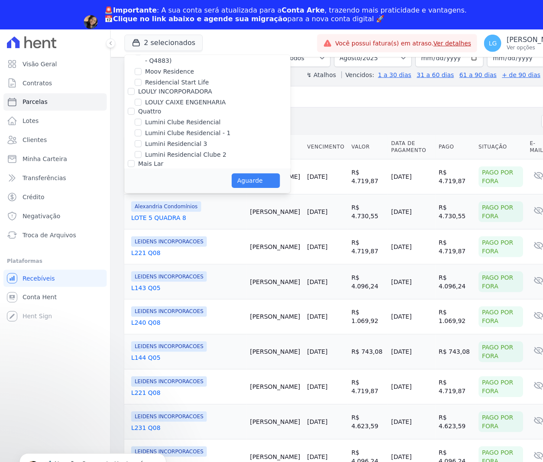
scroll to position [61, 0]
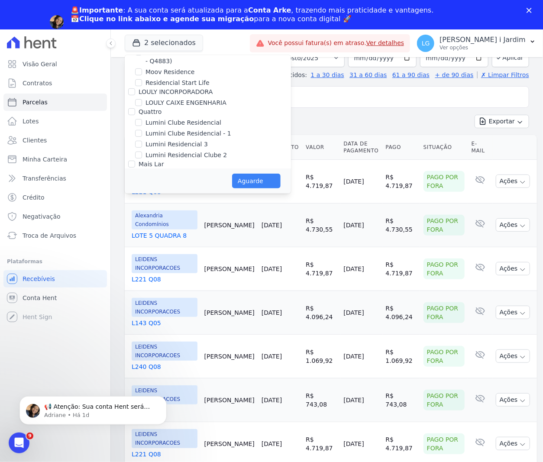
select select
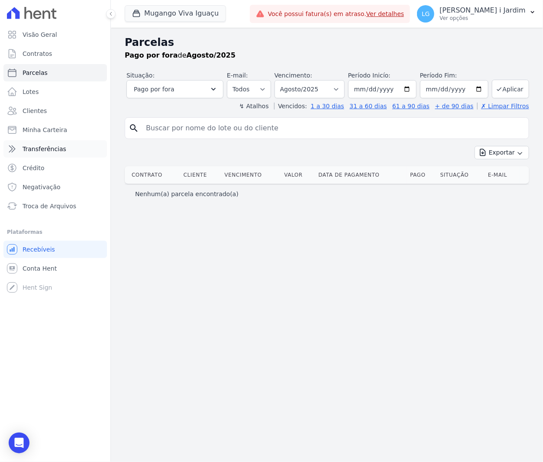
click at [96, 154] on link "Transferências" at bounding box center [55, 148] width 104 height 17
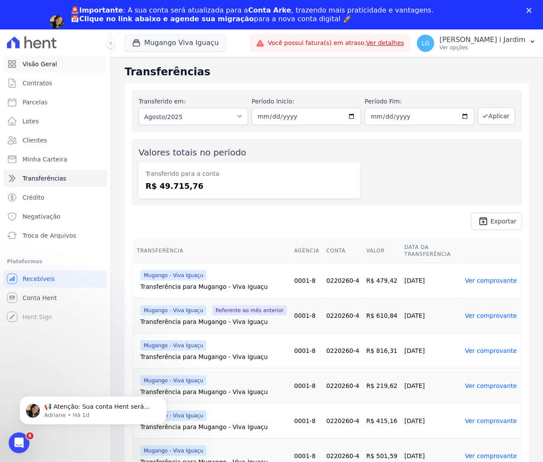
click at [62, 67] on link "Visão Geral" at bounding box center [55, 63] width 104 height 17
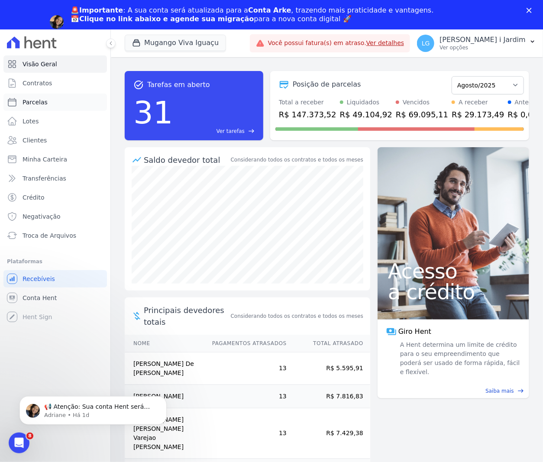
click at [50, 100] on link "Parcelas" at bounding box center [55, 102] width 104 height 17
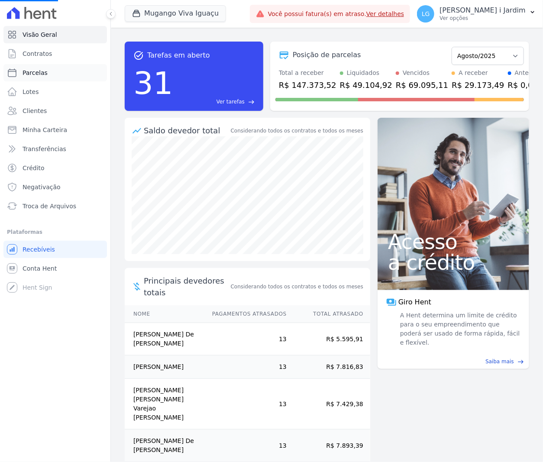
select select
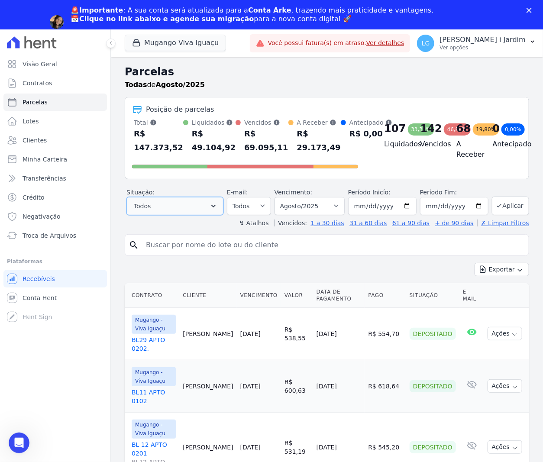
click at [198, 209] on button "Todos" at bounding box center [175, 206] width 97 height 18
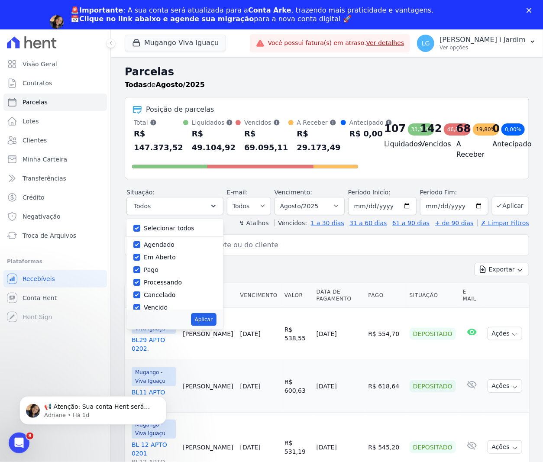
click at [154, 232] on label "Selecionar todos" at bounding box center [169, 228] width 51 height 7
click at [140, 232] on input "Selecionar todos" at bounding box center [136, 228] width 7 height 7
checkbox input "false"
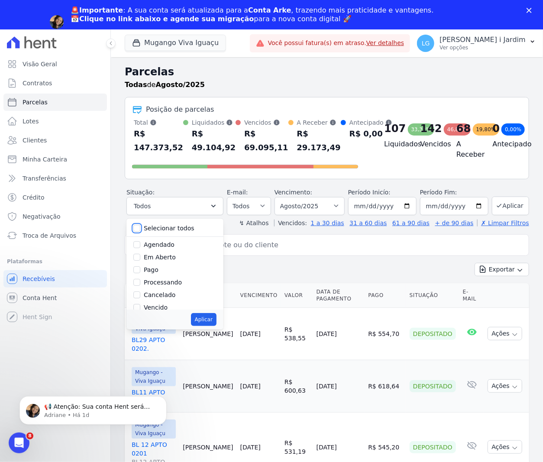
checkbox input "false"
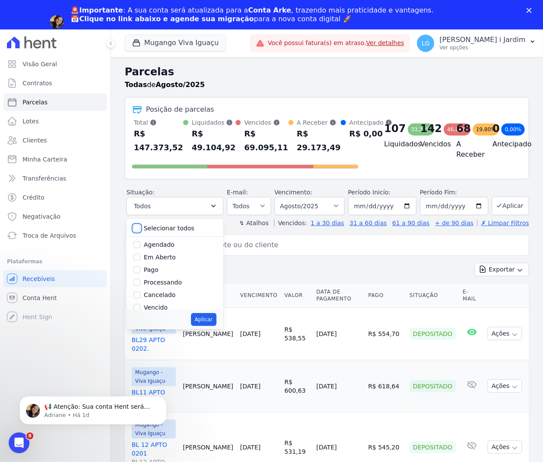
checkbox input "false"
click at [153, 261] on label "Em Aberto" at bounding box center [160, 257] width 32 height 7
click at [140, 261] on input "Em Aberto" at bounding box center [136, 257] width 7 height 7
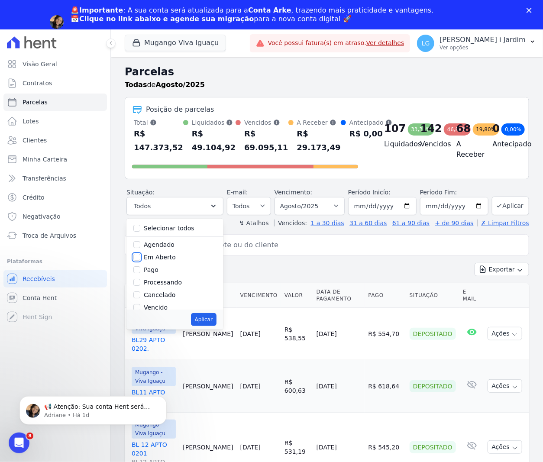
checkbox input "true"
drag, startPoint x: 206, startPoint y: 327, endPoint x: 159, endPoint y: 321, distance: 46.7
click at [205, 326] on button "Aplicar" at bounding box center [204, 319] width 26 height 13
select select "pending"
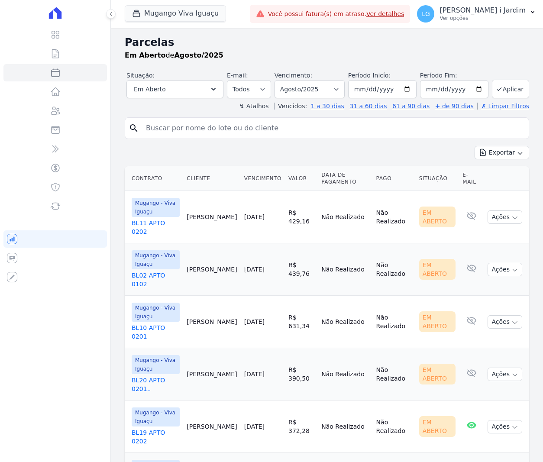
select select
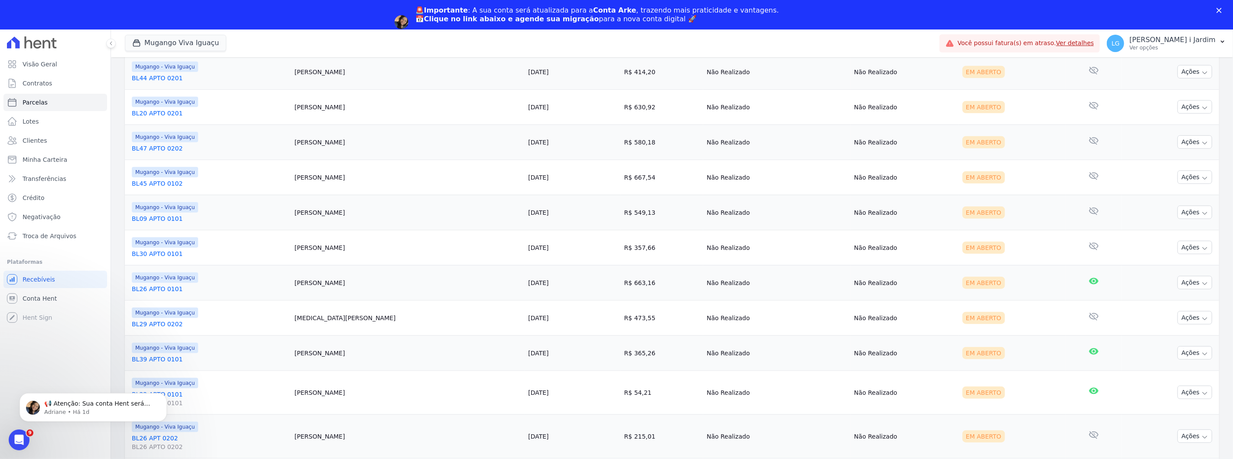
scroll to position [668, 0]
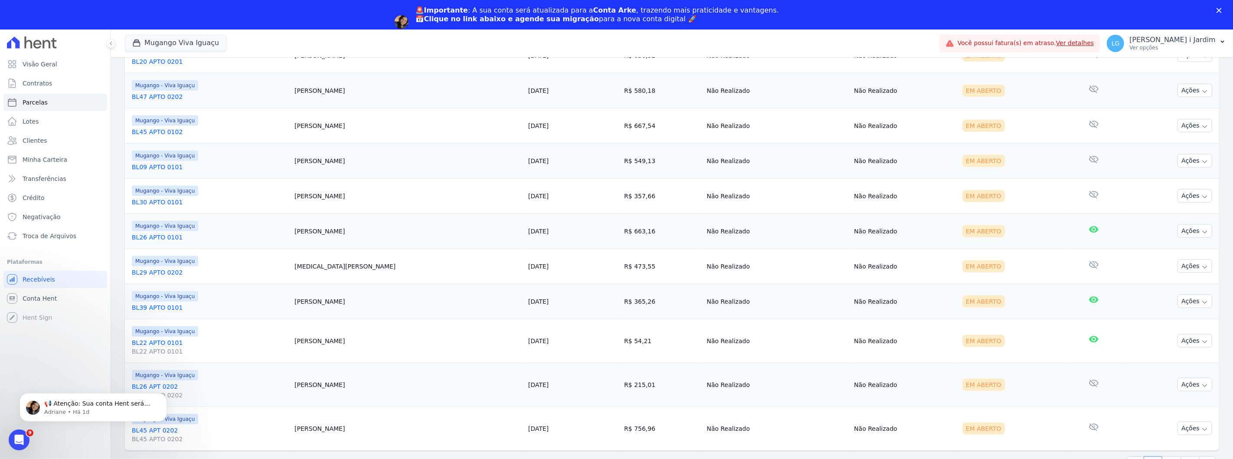
click at [543, 215] on td "R$ 663,16" at bounding box center [662, 230] width 82 height 35
click at [543, 457] on link "2" at bounding box center [1171, 464] width 19 height 16
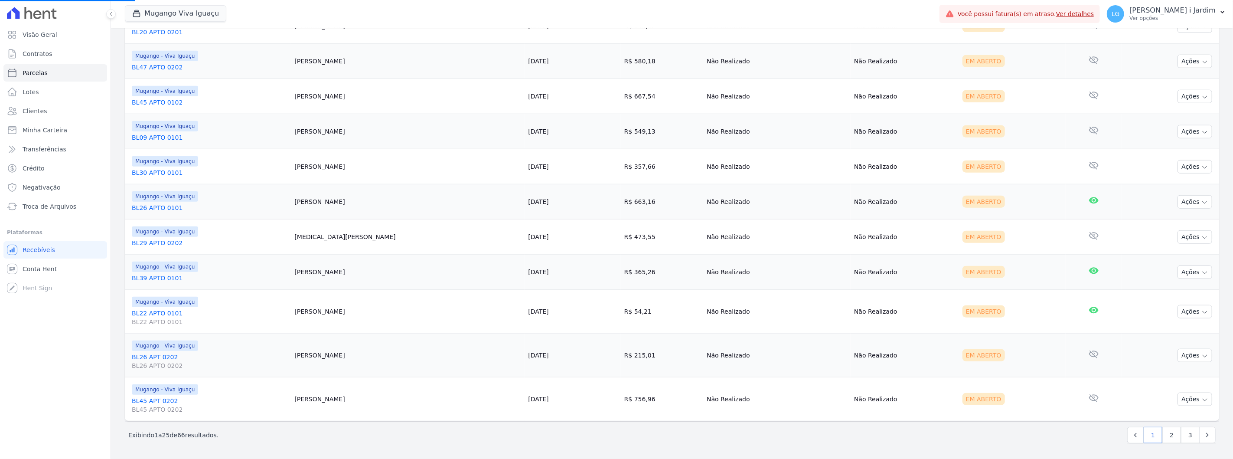
select select
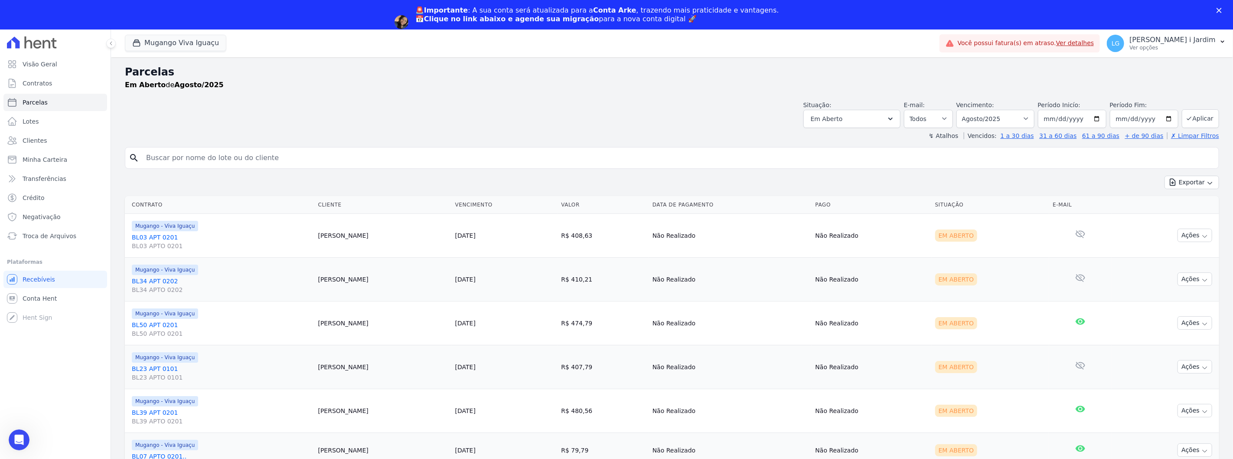
click at [543, 131] on div "↯ Atalhos Vencidos: 1 a 30 dias 31 a 60 dias 61 a 90 dias + de 90 dias ✗ Limpar…" at bounding box center [672, 135] width 1094 height 9
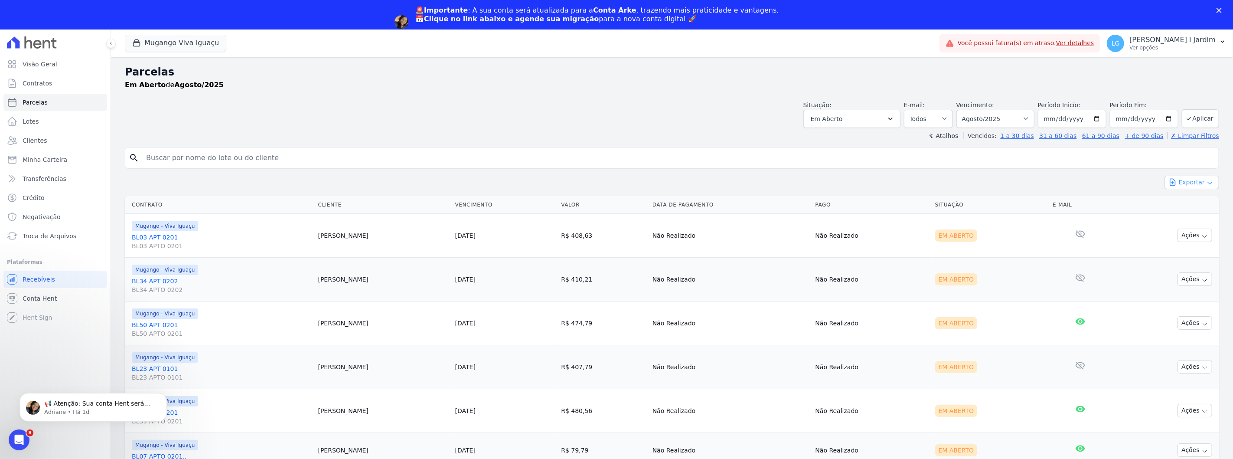
click at [543, 179] on button "Exportar" at bounding box center [1191, 182] width 55 height 13
click at [543, 220] on span "Exportar CSV" at bounding box center [1191, 217] width 46 height 9
click at [543, 120] on div "Situação: Agendado Em Aberto Pago Processando Cancelado Vencido Transferindo De…" at bounding box center [672, 112] width 1094 height 31
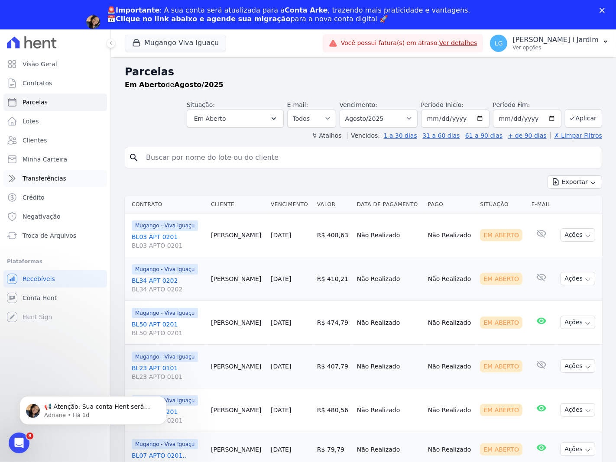
click at [33, 176] on span "Transferências" at bounding box center [45, 178] width 44 height 9
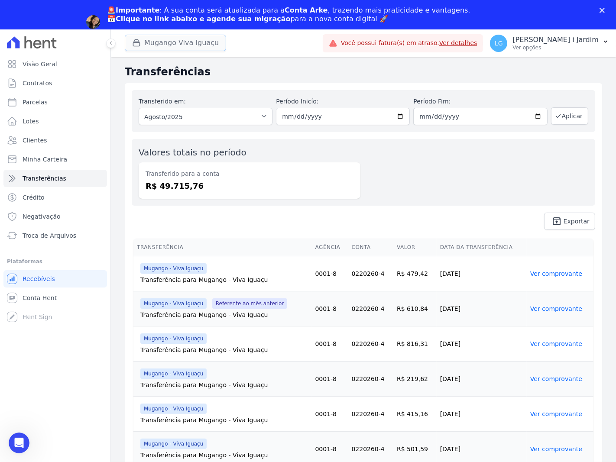
click at [187, 50] on button "Mugango Viva Iguaçu" at bounding box center [175, 43] width 101 height 16
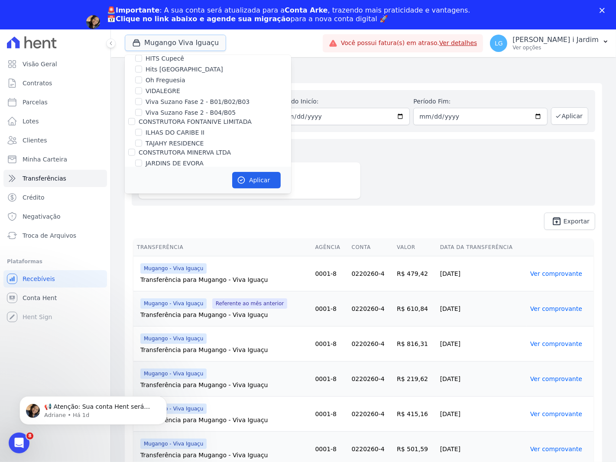
scroll to position [1300, 0]
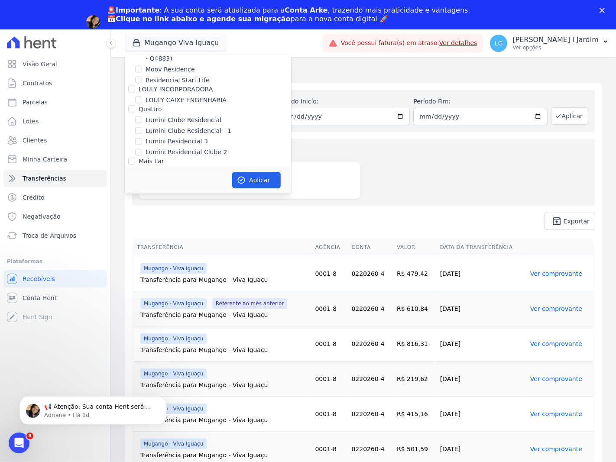
click at [173, 179] on label "Mugango - Viva Iguaçu" at bounding box center [180, 183] width 69 height 9
click at [142, 180] on input "Mugango - Viva Iguaçu" at bounding box center [138, 183] width 7 height 7
checkbox input "false"
click at [179, 190] on label "[GEOGRAPHIC_DATA]" at bounding box center [178, 194] width 64 height 9
click at [142, 191] on input "[GEOGRAPHIC_DATA]" at bounding box center [138, 194] width 7 height 7
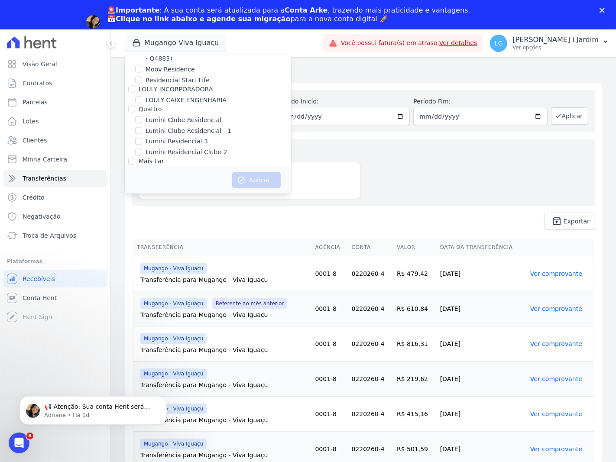
checkbox input "true"
click at [250, 187] on button "Aplicar" at bounding box center [256, 180] width 49 height 16
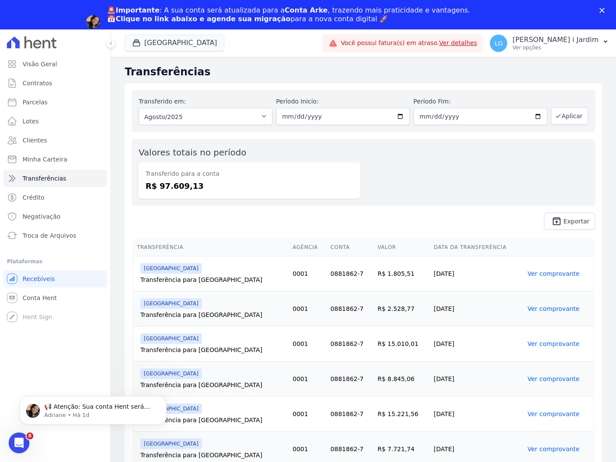
scroll to position [0, 0]
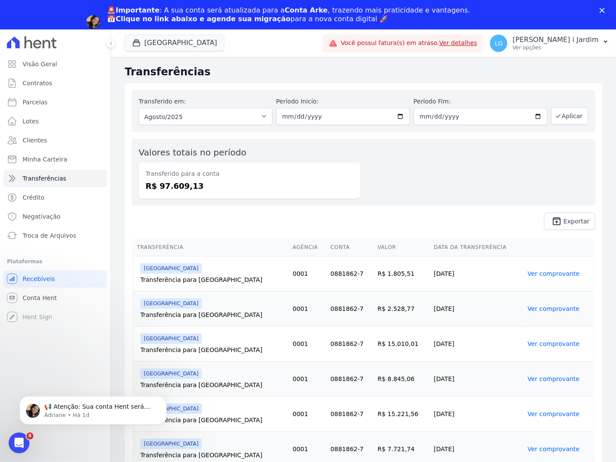
click at [358, 157] on div "Valores totais no período Transferido para a conta R$ 97.609,13" at bounding box center [250, 172] width 222 height 53
click at [37, 64] on span "Visão Geral" at bounding box center [40, 64] width 35 height 9
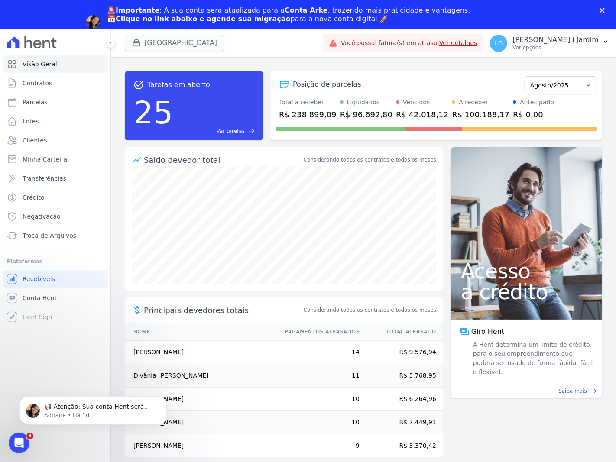
click at [181, 35] on button "[GEOGRAPHIC_DATA]" at bounding box center [175, 43] width 100 height 16
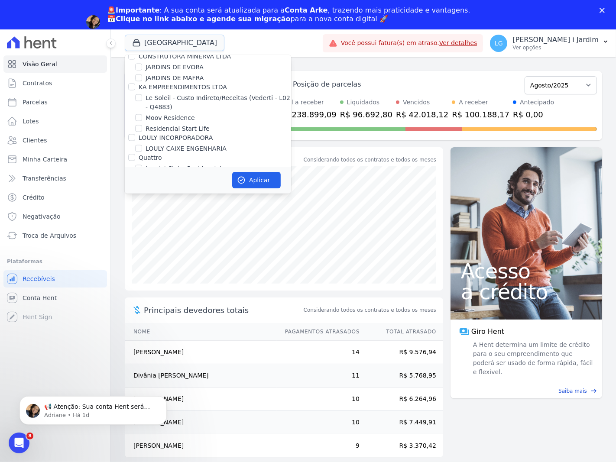
scroll to position [1300, 0]
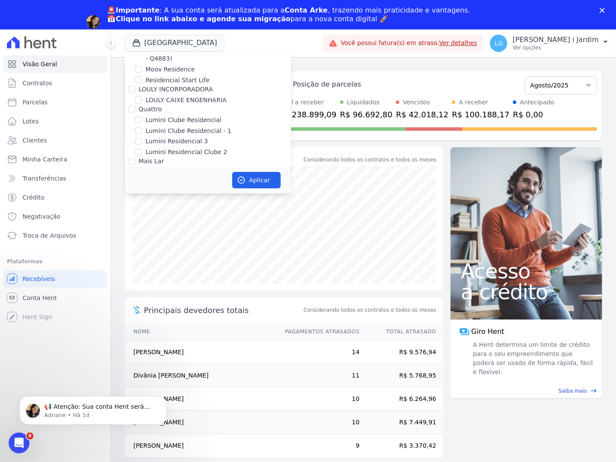
click at [170, 190] on label "[GEOGRAPHIC_DATA]" at bounding box center [178, 194] width 64 height 9
click at [142, 191] on input "[GEOGRAPHIC_DATA]" at bounding box center [138, 194] width 7 height 7
checkbox input "false"
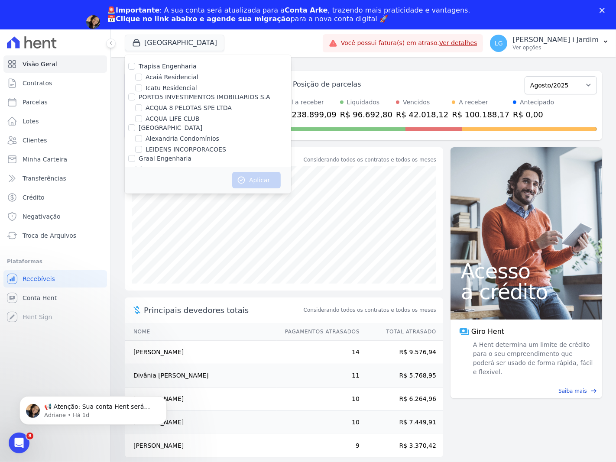
click at [176, 109] on label "ACQUA 8 PELOTAS SPE LTDA" at bounding box center [189, 108] width 86 height 9
click at [142, 109] on input "ACQUA 8 PELOTAS SPE LTDA" at bounding box center [138, 107] width 7 height 7
checkbox input "true"
click at [250, 178] on button "Aplicar" at bounding box center [256, 180] width 49 height 16
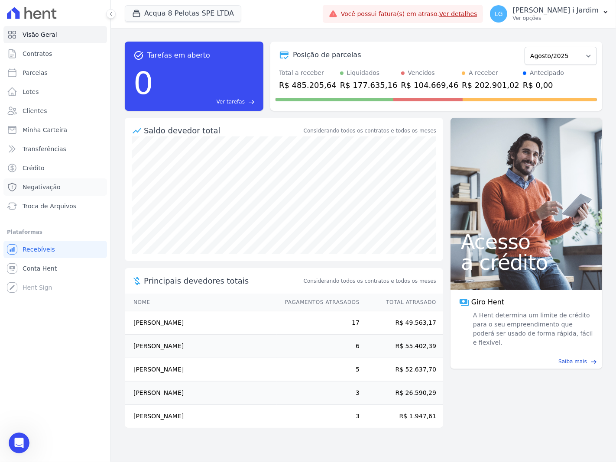
click at [47, 182] on link "Negativação" at bounding box center [55, 187] width 104 height 17
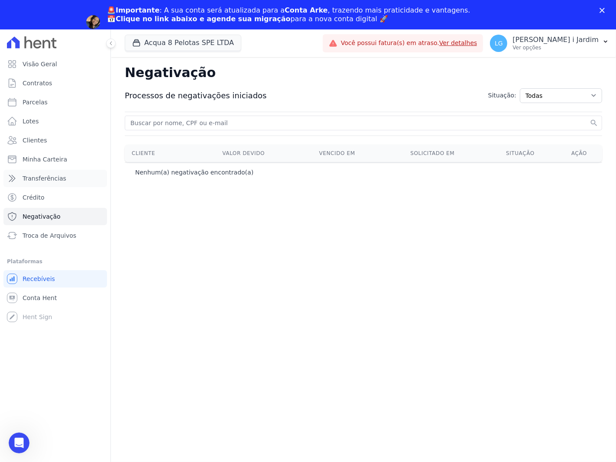
click at [47, 182] on span "Transferências" at bounding box center [45, 178] width 44 height 9
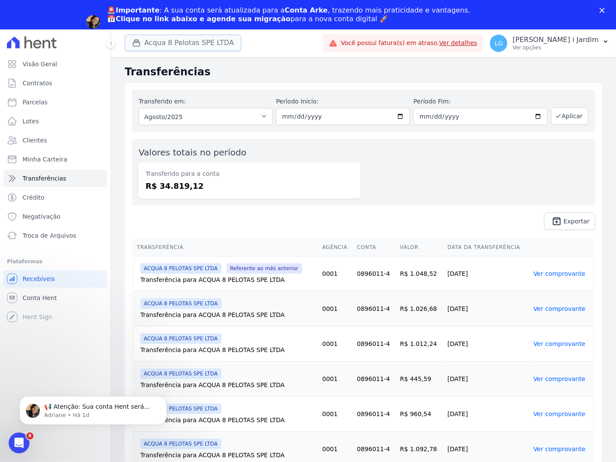
click at [158, 50] on button "Acqua 8 Pelotas SPE LTDA" at bounding box center [183, 43] width 117 height 16
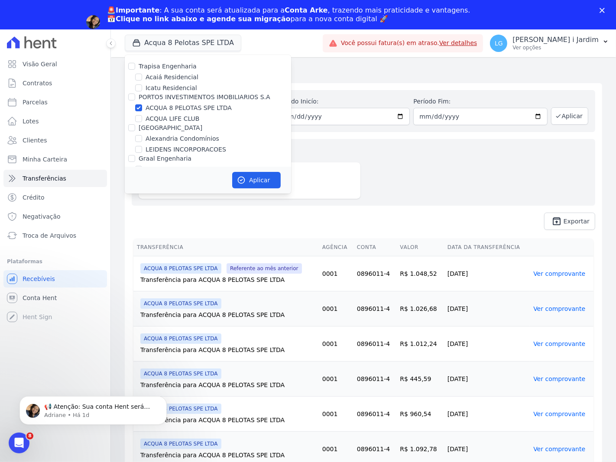
click at [163, 109] on label "ACQUA 8 PELOTAS SPE LTDA" at bounding box center [189, 108] width 86 height 9
click at [142, 109] on input "ACQUA 8 PELOTAS SPE LTDA" at bounding box center [138, 107] width 7 height 7
checkbox input "false"
click at [166, 124] on label "[GEOGRAPHIC_DATA]" at bounding box center [171, 127] width 64 height 7
click at [135, 124] on input "[GEOGRAPHIC_DATA]" at bounding box center [131, 127] width 7 height 7
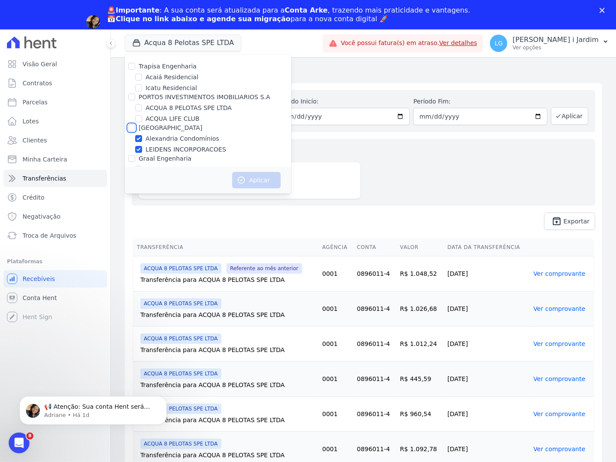
checkbox input "true"
click at [171, 115] on label "ACQUA LIFE CLUB" at bounding box center [173, 118] width 54 height 9
click at [142, 115] on input "ACQUA LIFE CLUB" at bounding box center [138, 118] width 7 height 7
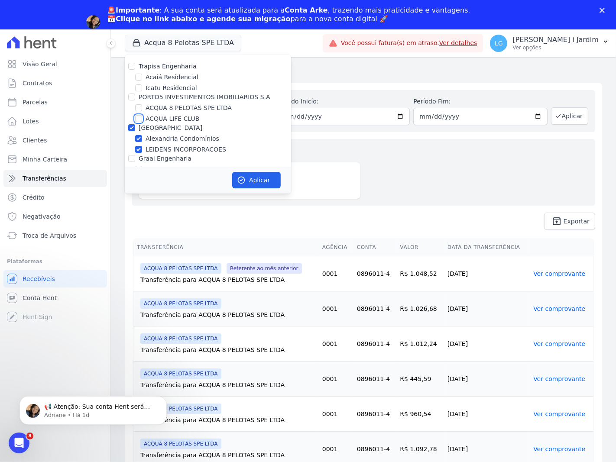
checkbox input "true"
click at [143, 126] on label "[GEOGRAPHIC_DATA]" at bounding box center [171, 127] width 64 height 7
click at [135, 126] on input "[GEOGRAPHIC_DATA]" at bounding box center [131, 127] width 7 height 7
checkbox input "false"
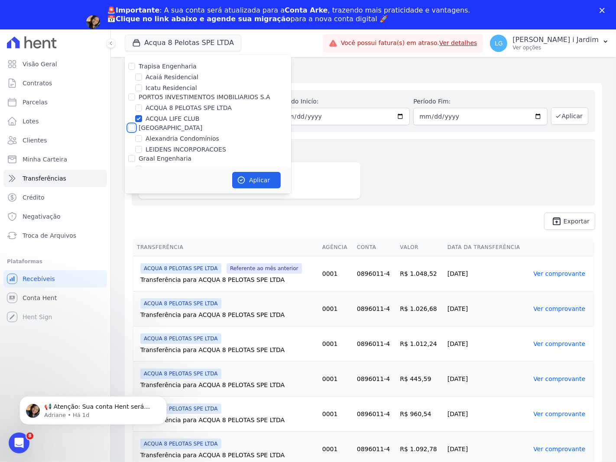
checkbox input "false"
click at [244, 178] on icon "button" at bounding box center [241, 180] width 9 height 9
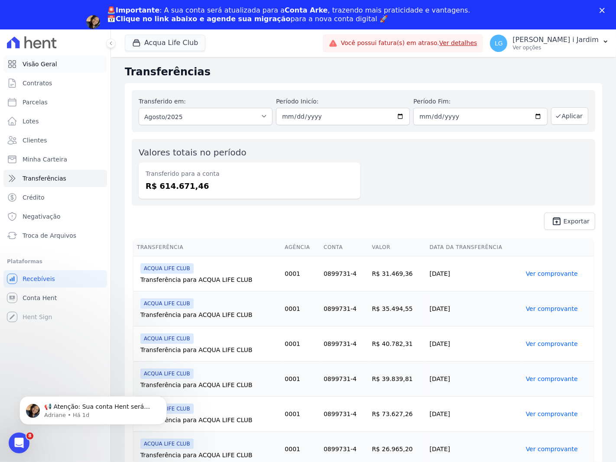
click at [49, 63] on span "Visão Geral" at bounding box center [40, 64] width 35 height 9
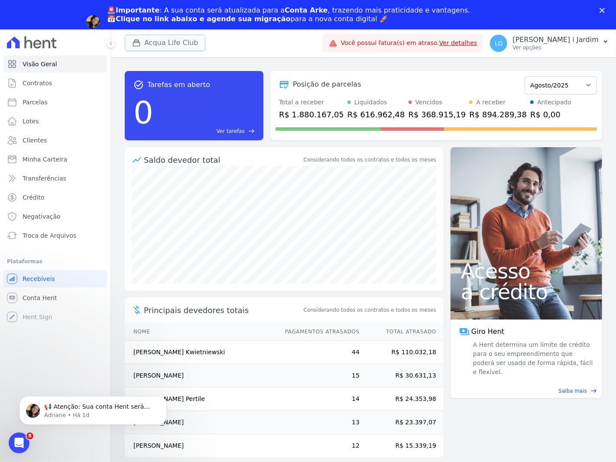
click at [158, 41] on button "Acqua Life Club" at bounding box center [165, 43] width 81 height 16
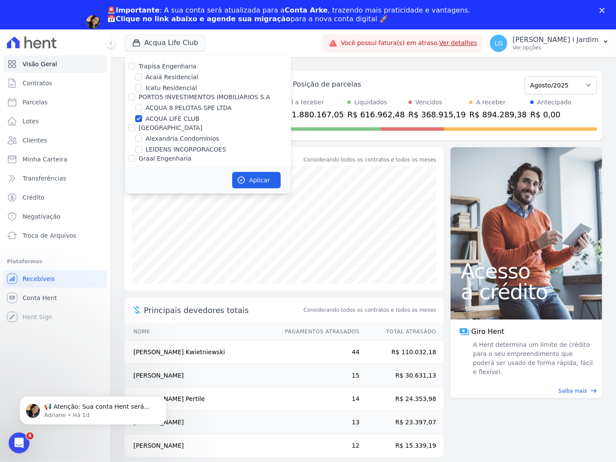
click at [175, 120] on label "ACQUA LIFE CLUB" at bounding box center [173, 118] width 54 height 9
click at [142, 120] on input "ACQUA LIFE CLUB" at bounding box center [138, 118] width 7 height 7
checkbox input "false"
click at [161, 65] on label "Trapisa Engenharia" at bounding box center [168, 66] width 58 height 7
click at [135, 65] on input "Trapisa Engenharia" at bounding box center [131, 66] width 7 height 7
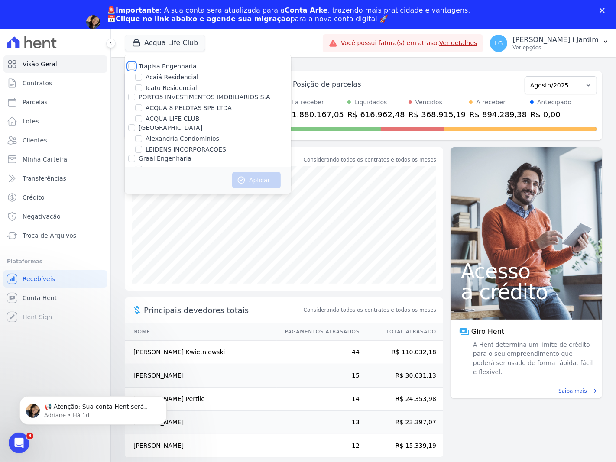
checkbox input "true"
click at [254, 170] on div "Aplicar" at bounding box center [208, 180] width 166 height 27
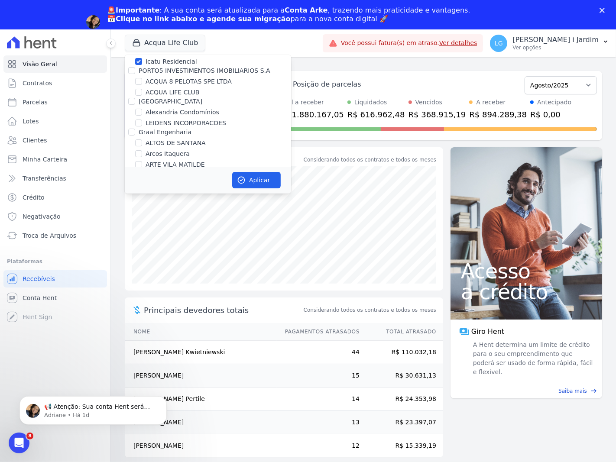
scroll to position [48, 0]
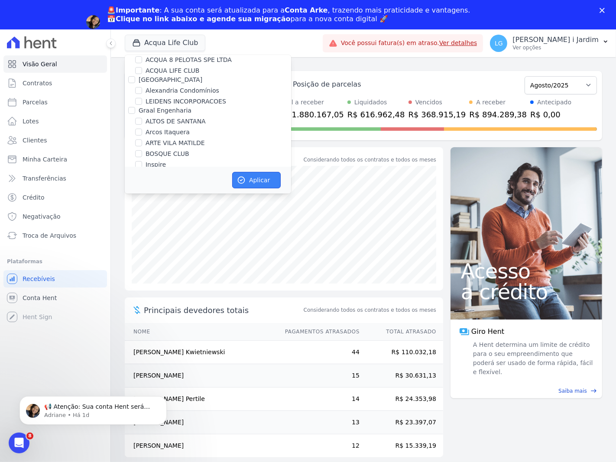
click at [248, 179] on button "Aplicar" at bounding box center [256, 180] width 49 height 16
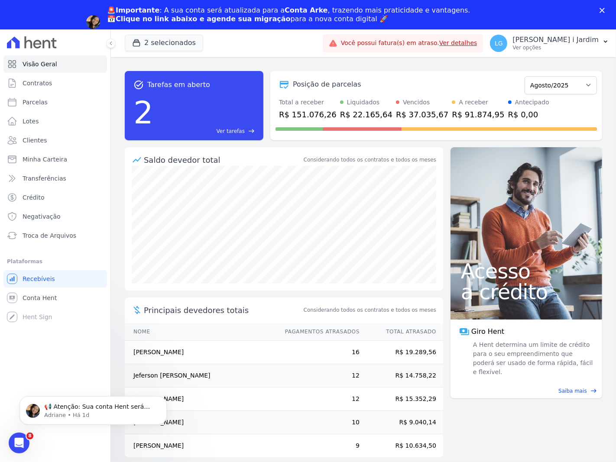
scroll to position [0, 0]
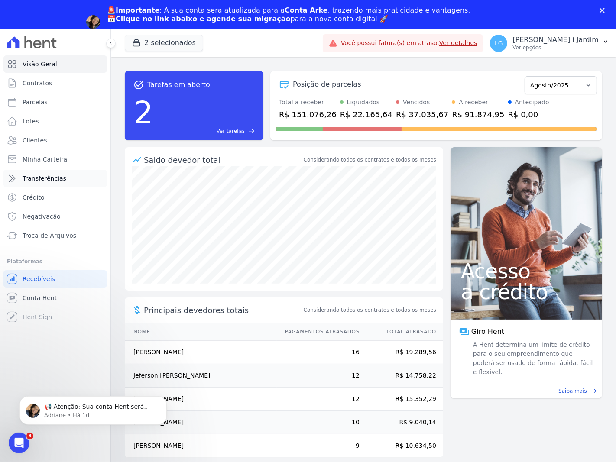
click at [67, 181] on link "Transferências" at bounding box center [55, 178] width 104 height 17
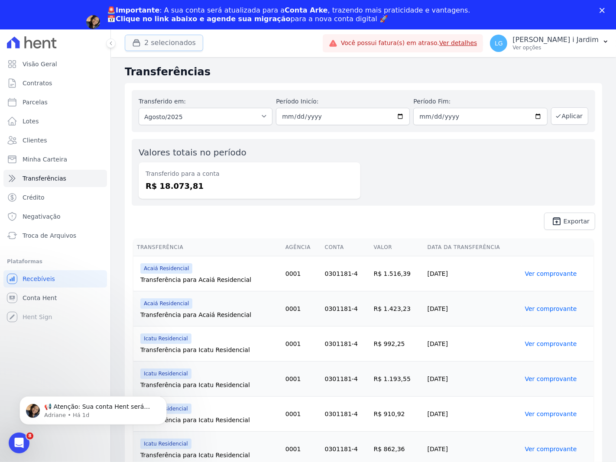
click at [190, 45] on button "2 selecionados" at bounding box center [164, 43] width 78 height 16
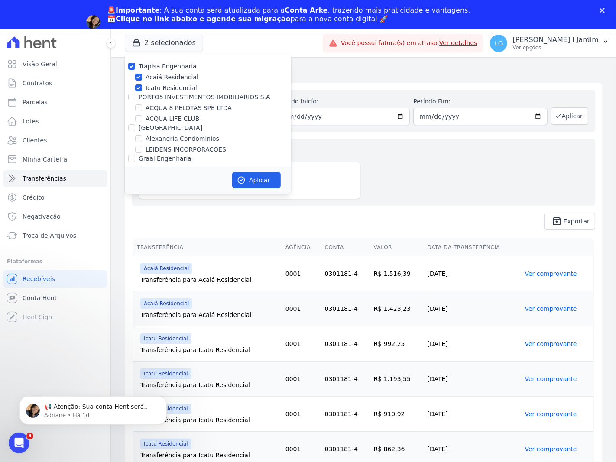
click at [166, 69] on label "Trapisa Engenharia" at bounding box center [168, 66] width 58 height 7
click at [135, 69] on input "Trapisa Engenharia" at bounding box center [131, 66] width 7 height 7
checkbox input "false"
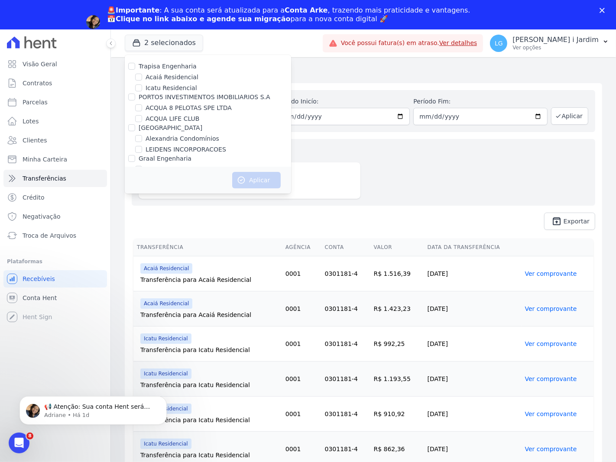
scroll to position [709, 0]
